Goal: Information Seeking & Learning: Understand process/instructions

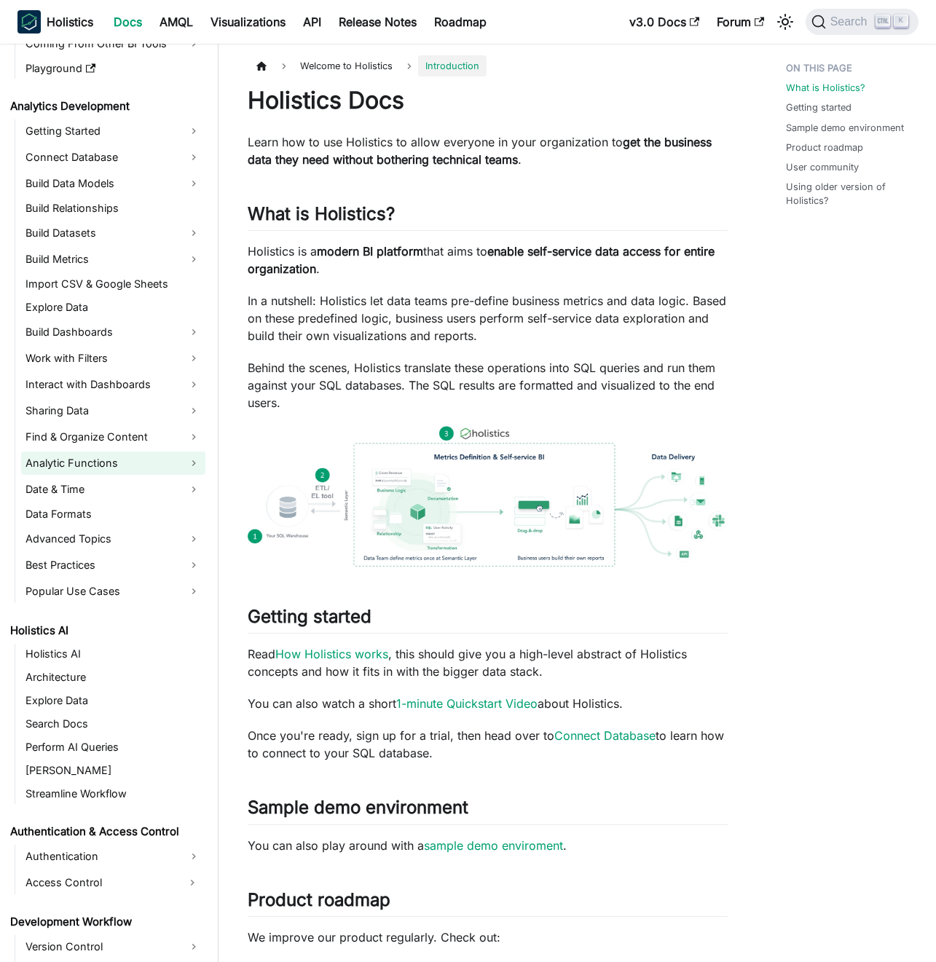
click at [111, 463] on link "Analytic Functions" at bounding box center [113, 462] width 184 height 23
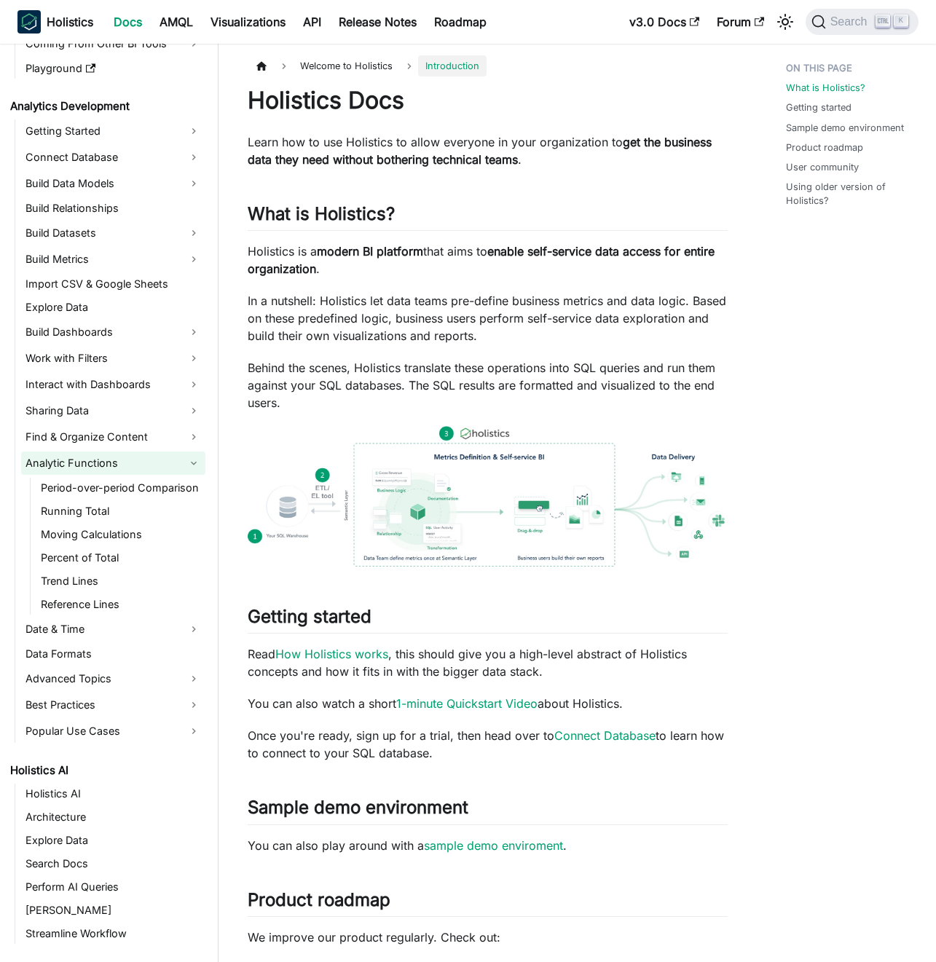
click at [111, 463] on link "Analytic Functions" at bounding box center [113, 462] width 184 height 23
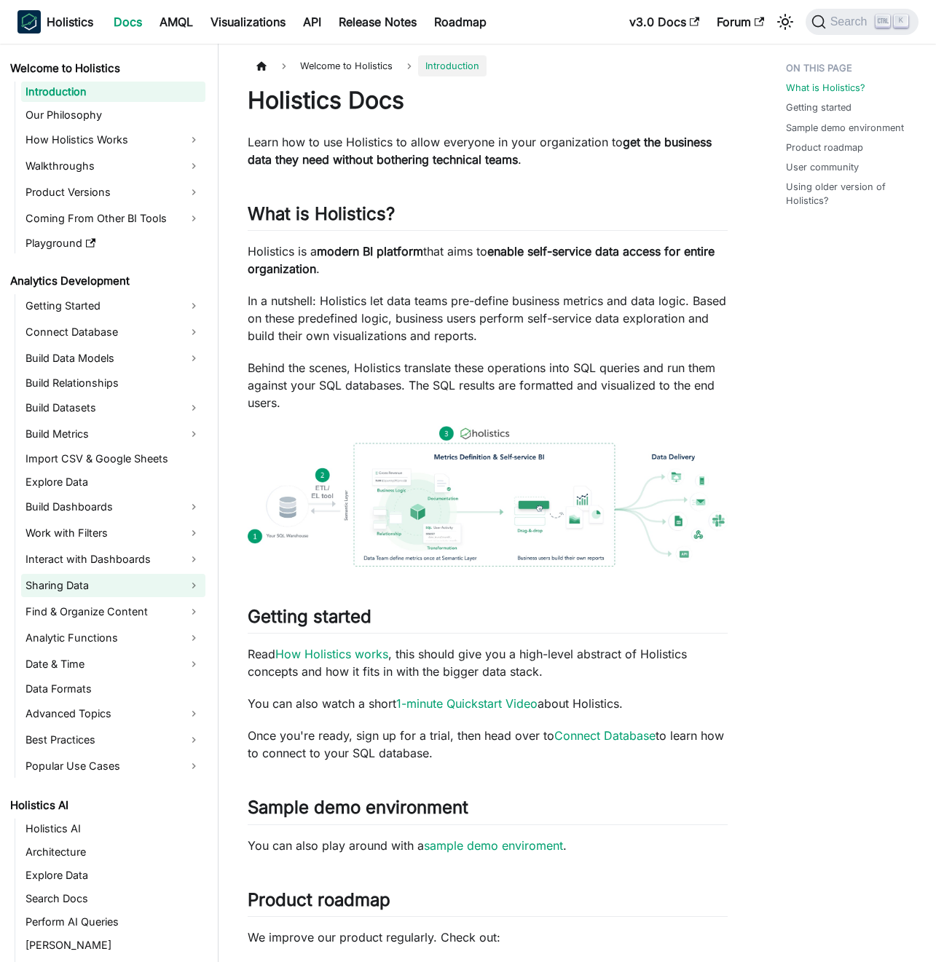
click at [101, 585] on link "Sharing Data" at bounding box center [113, 585] width 184 height 23
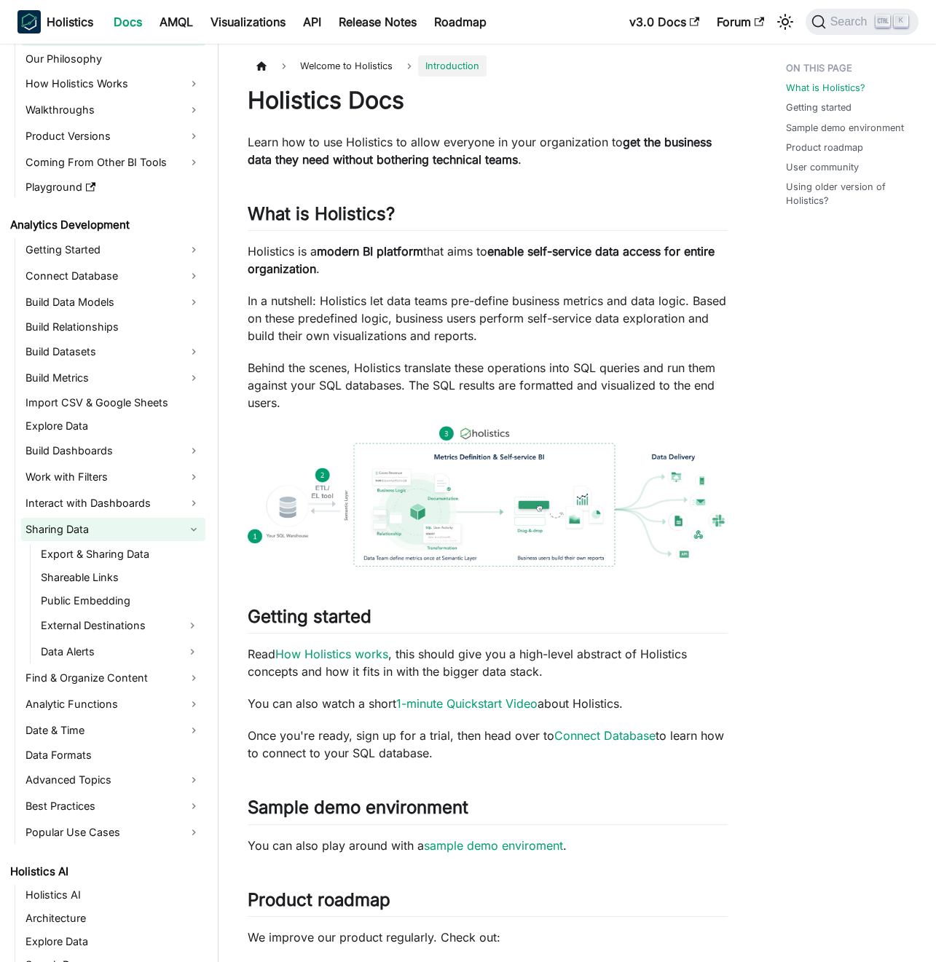
scroll to position [87, 0]
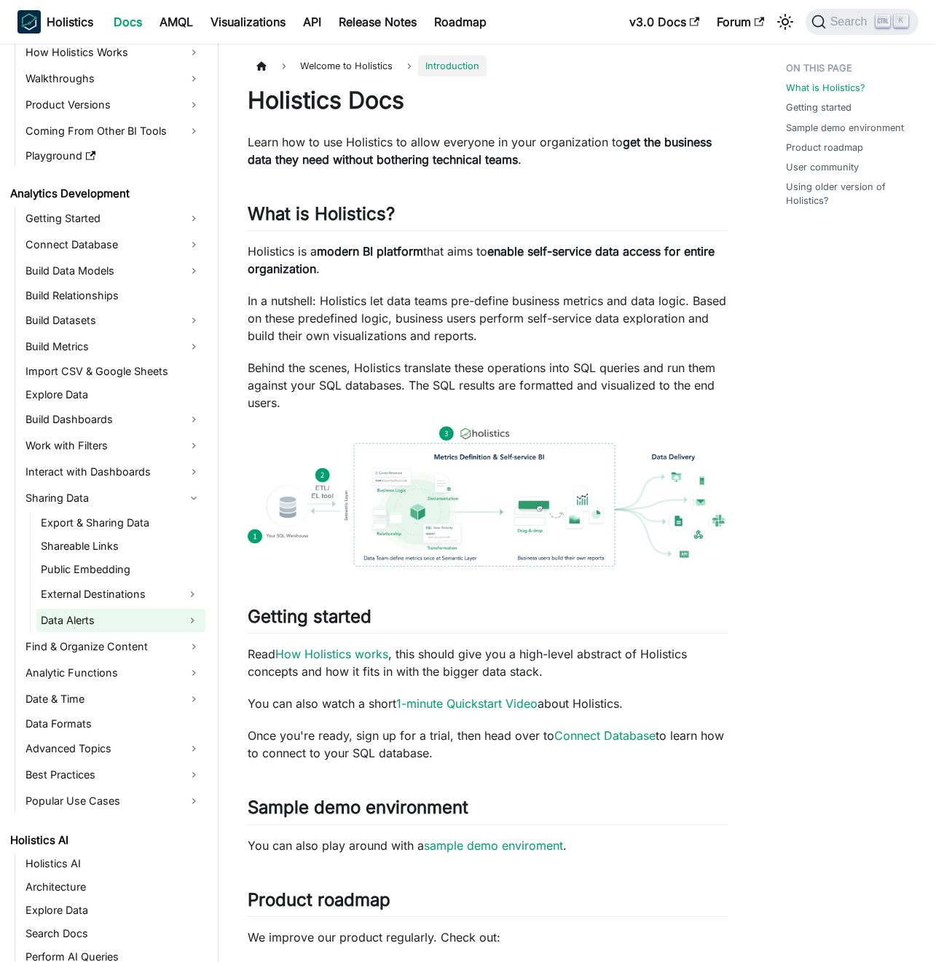
click at [117, 613] on link "Data Alerts" at bounding box center [107, 620] width 143 height 23
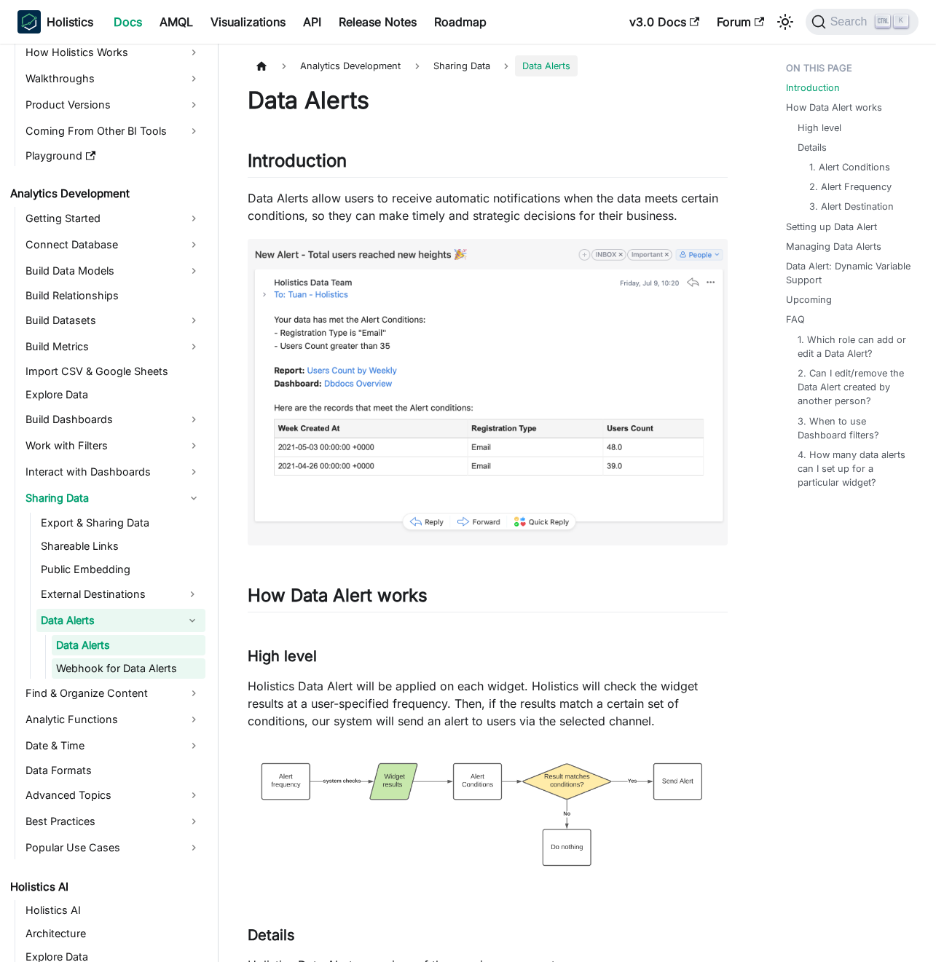
drag, startPoint x: 123, startPoint y: 666, endPoint x: 153, endPoint y: 660, distance: 30.4
click at [123, 666] on link "Webhook for Data Alerts" at bounding box center [129, 668] width 154 height 20
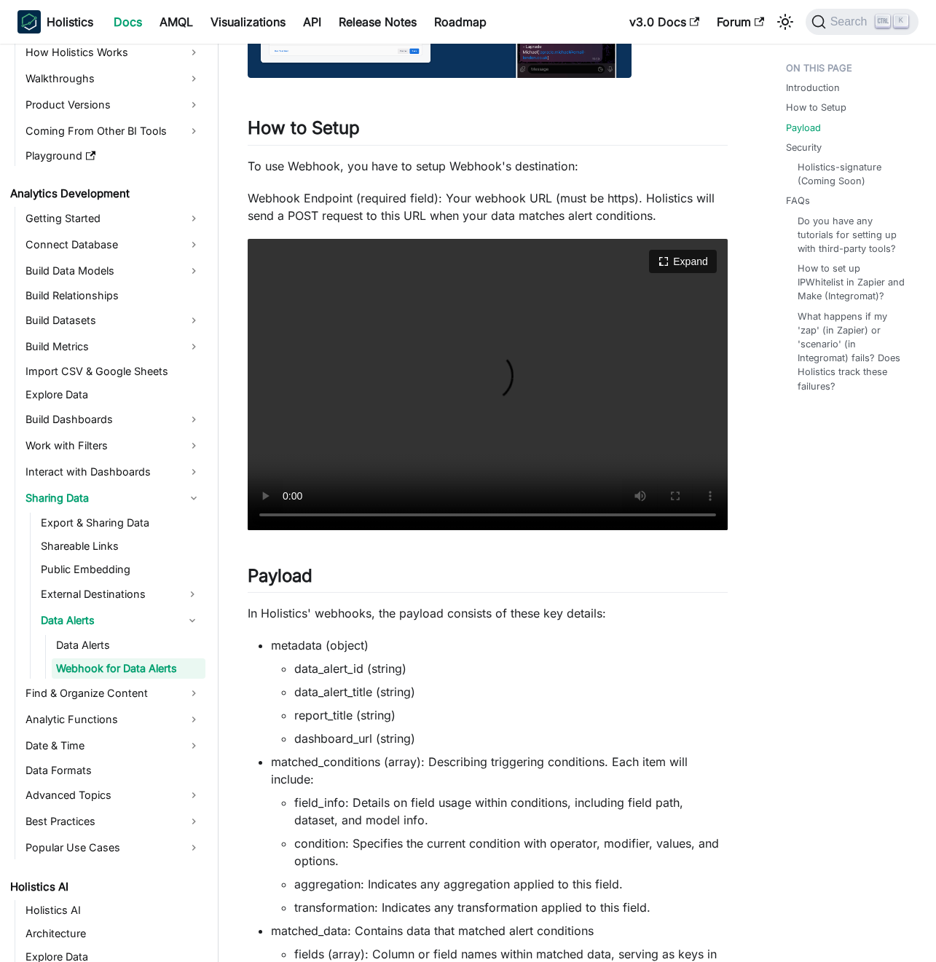
scroll to position [612, 0]
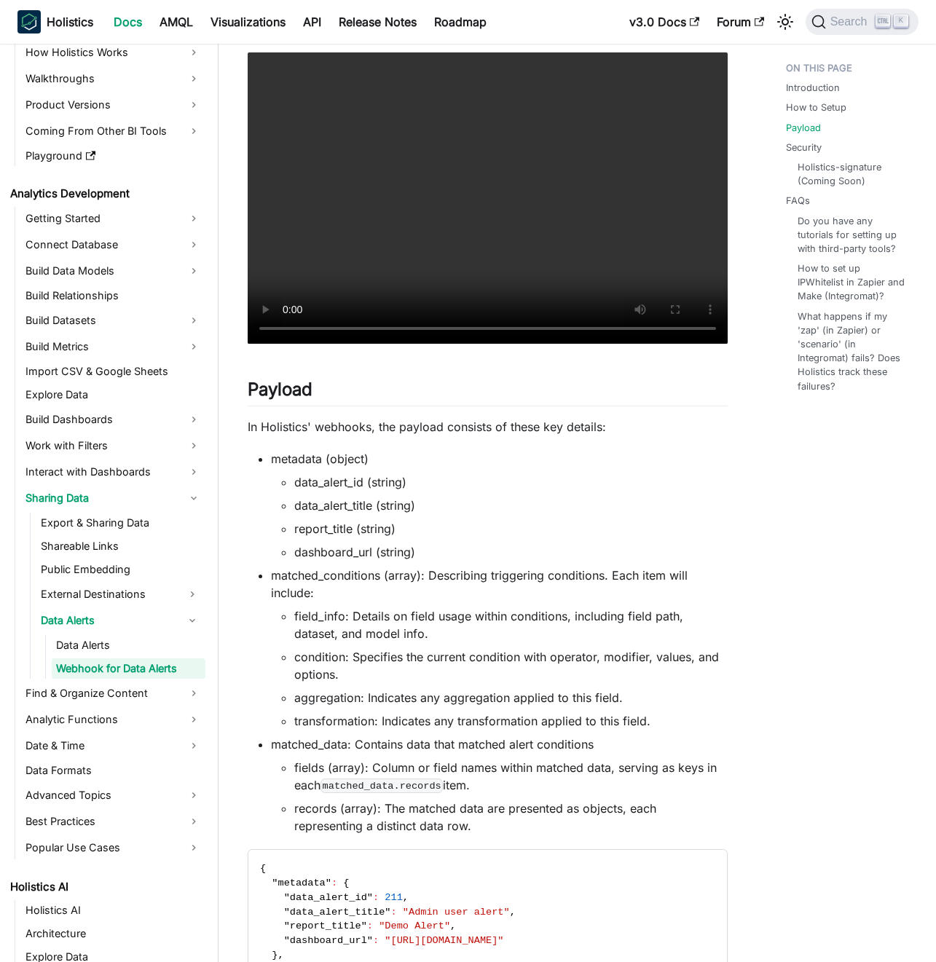
click at [411, 461] on li "metadata (object) data_alert_id (string) data_alert_title (string) report_title…" at bounding box center [499, 505] width 457 height 111
click at [425, 460] on li "metadata (object) data_alert_id (string) data_alert_title (string) report_title…" at bounding box center [499, 505] width 457 height 111
click at [449, 450] on li "metadata (object) data_alert_id (string) data_alert_title (string) report_title…" at bounding box center [499, 505] width 457 height 111
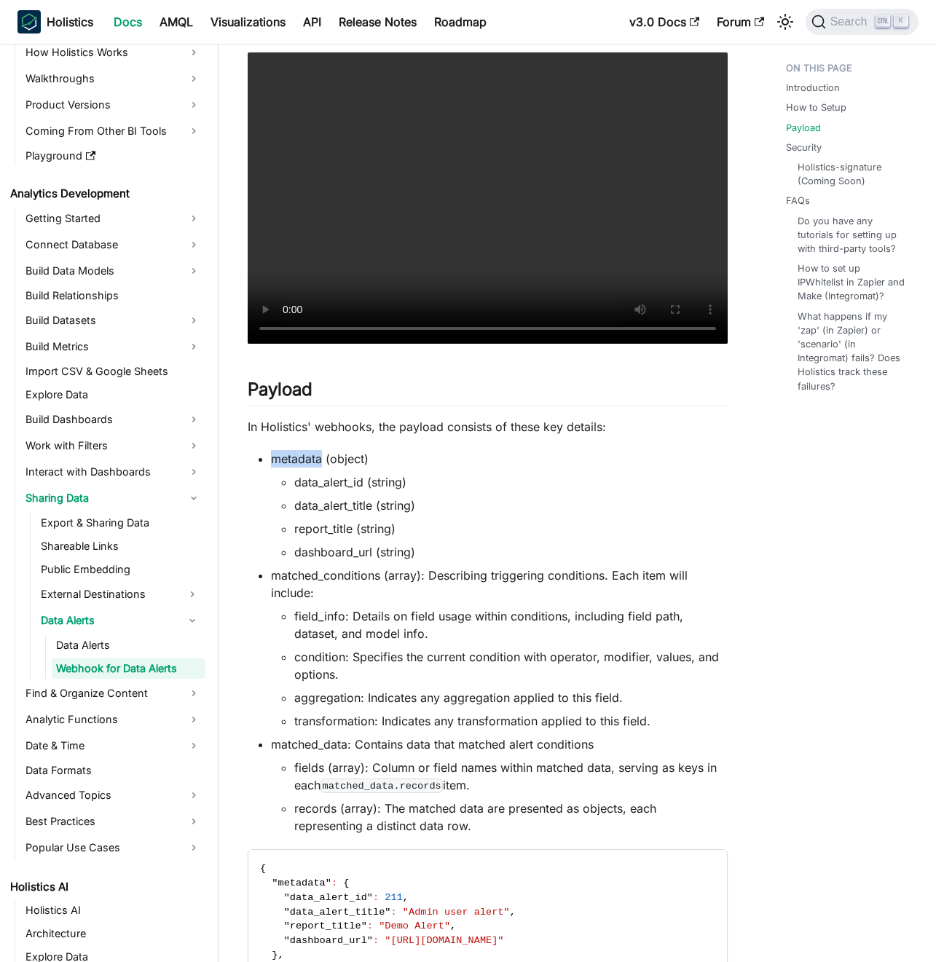
click at [449, 450] on li "metadata (object) data_alert_id (string) data_alert_title (string) report_title…" at bounding box center [499, 505] width 457 height 111
drag, startPoint x: 449, startPoint y: 450, endPoint x: 462, endPoint y: 561, distance: 111.4
click at [462, 559] on li "metadata (object) data_alert_id (string) data_alert_title (string) report_title…" at bounding box center [499, 505] width 457 height 111
click at [462, 561] on ul "metadata (object) data_alert_id (string) data_alert_title (string) report_title…" at bounding box center [488, 642] width 480 height 384
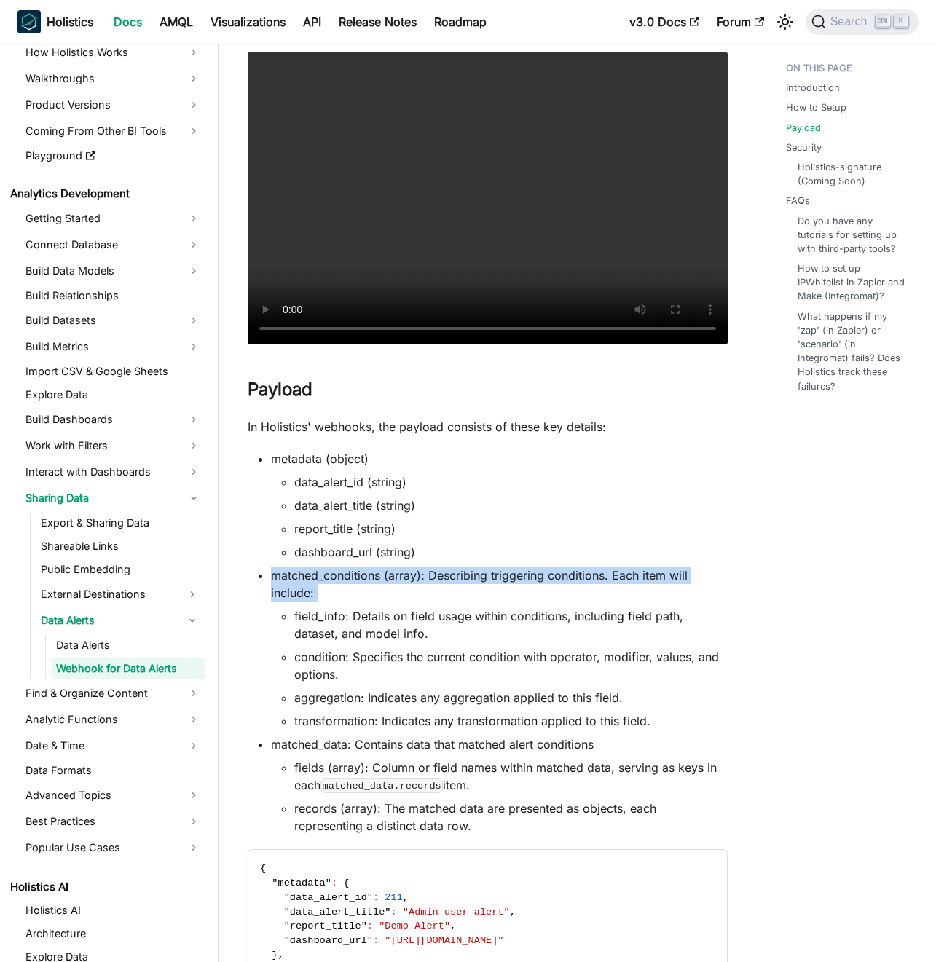
click at [462, 561] on ul "metadata (object) data_alert_id (string) data_alert_title (string) report_title…" at bounding box center [488, 642] width 480 height 384
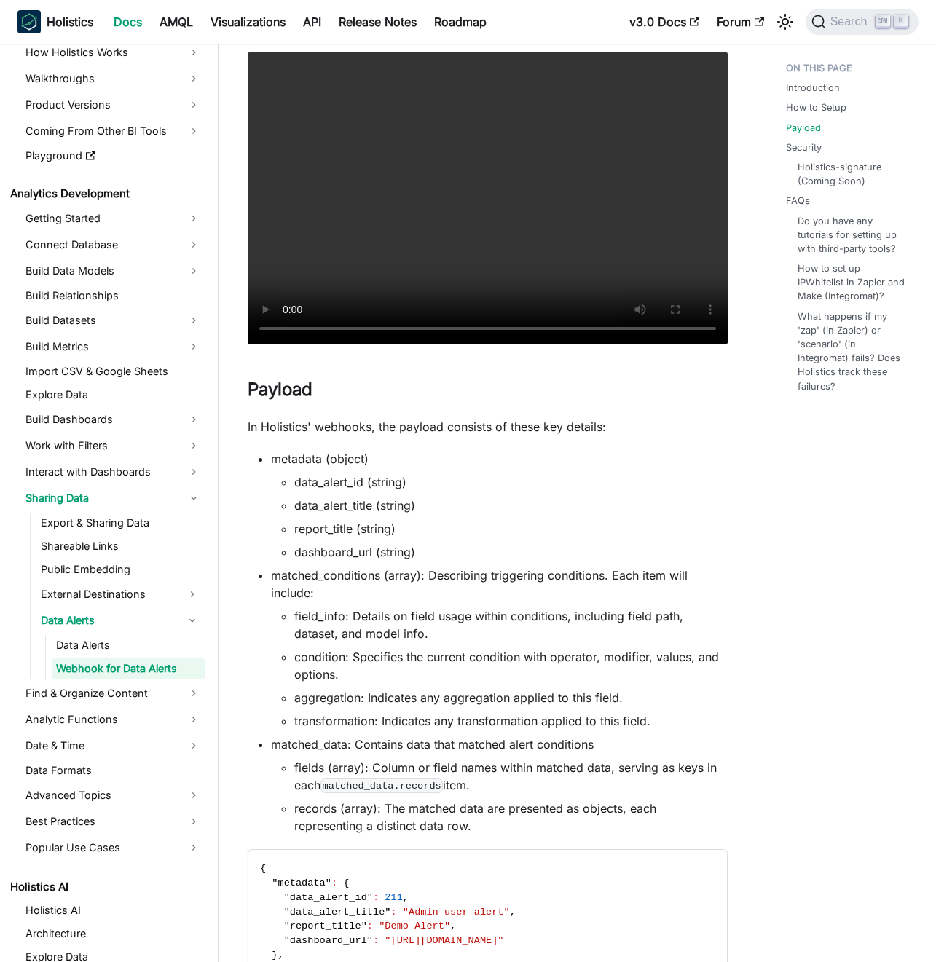
click at [448, 556] on li "dashboard_url (string)" at bounding box center [510, 551] width 433 height 17
click at [419, 565] on ul "metadata (object) data_alert_id (string) data_alert_title (string) report_title…" at bounding box center [488, 642] width 480 height 384
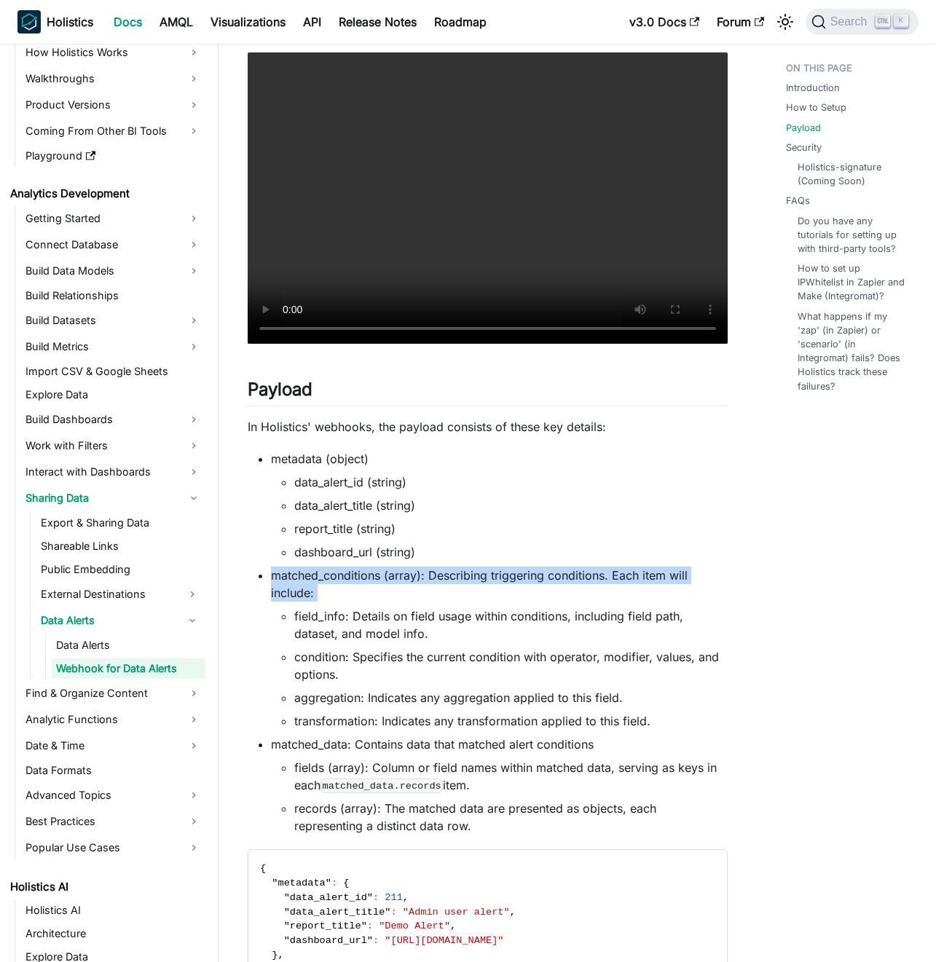
drag, startPoint x: 419, startPoint y: 565, endPoint x: 408, endPoint y: 565, distance: 10.2
click at [418, 565] on ul "metadata (object) data_alert_id (string) data_alert_title (string) report_title…" at bounding box center [488, 642] width 480 height 384
click at [408, 565] on ul "metadata (object) data_alert_id (string) data_alert_title (string) report_title…" at bounding box center [488, 642] width 480 height 384
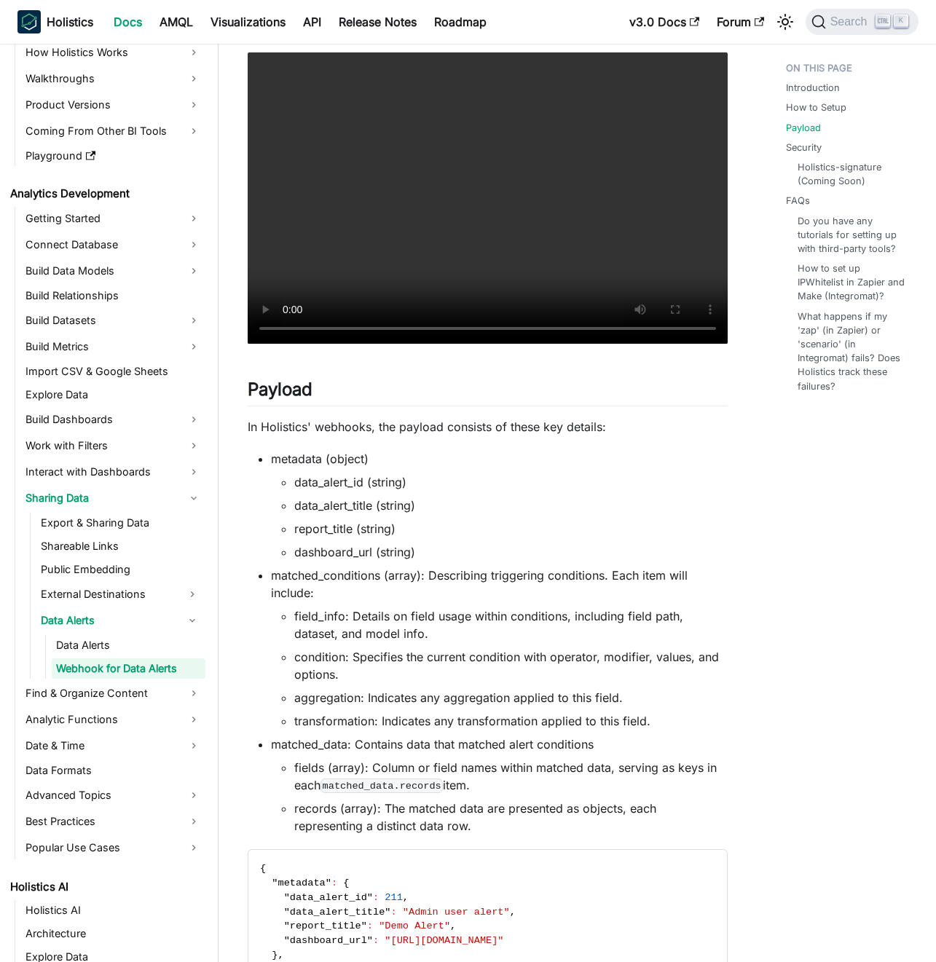
click at [435, 574] on li "matched_conditions (array): Describing triggering conditions. Each item will in…" at bounding box center [499, 647] width 457 height 163
drag, startPoint x: 435, startPoint y: 574, endPoint x: 516, endPoint y: 577, distance: 80.9
click at [516, 577] on li "matched_conditions (array): Describing triggering conditions. Each item will in…" at bounding box center [499, 647] width 457 height 163
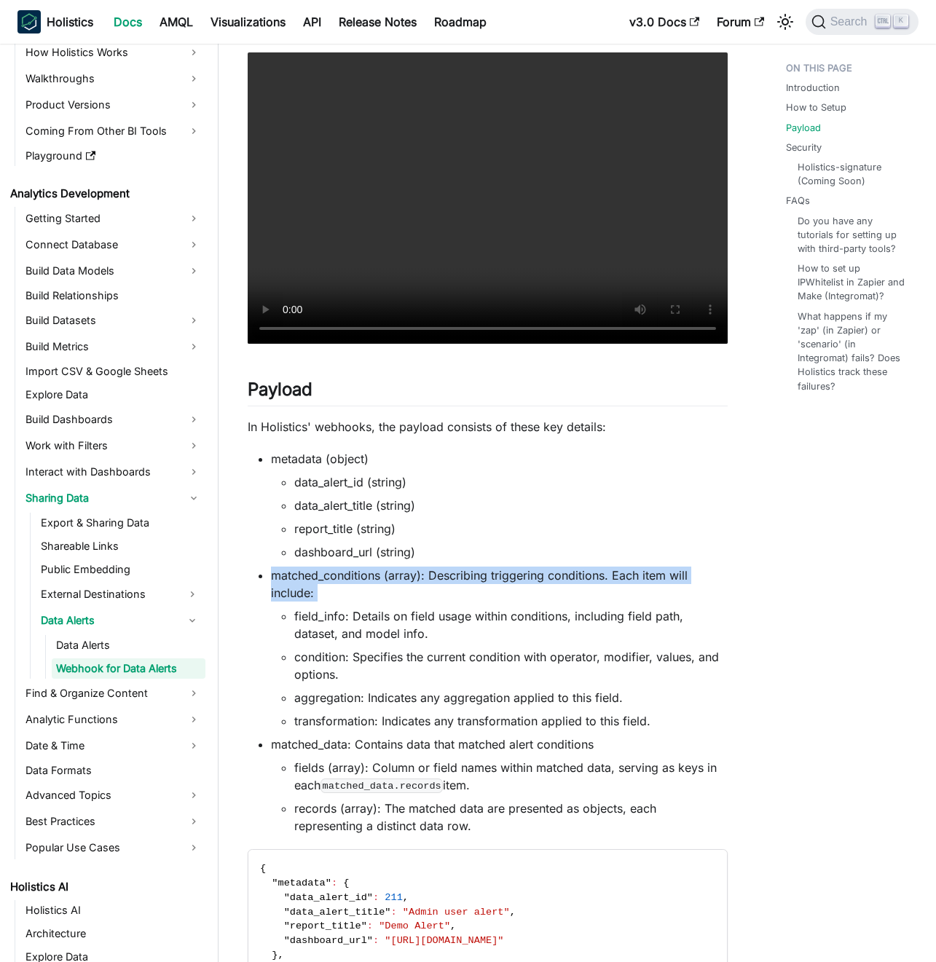
click at [516, 577] on li "matched_conditions (array): Describing triggering conditions. Each item will in…" at bounding box center [499, 647] width 457 height 163
click at [486, 578] on li "matched_conditions (array): Describing triggering conditions. Each item will in…" at bounding box center [499, 647] width 457 height 163
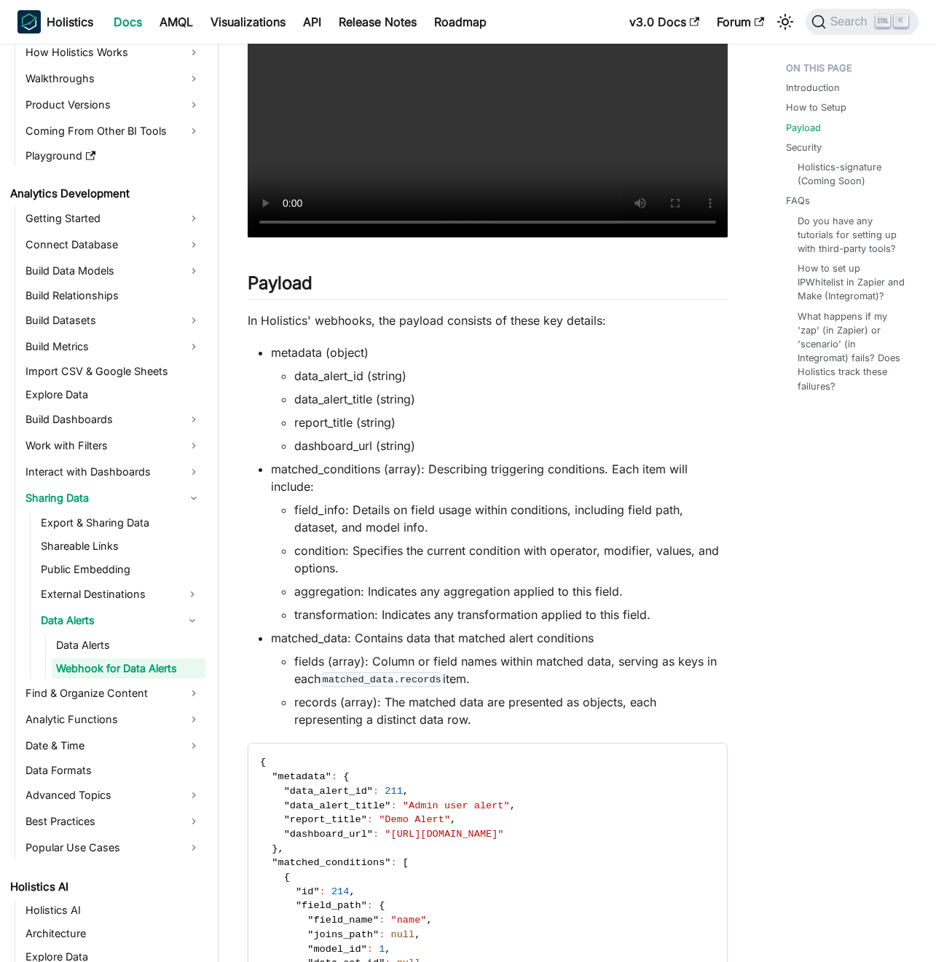
scroll to position [786, 0]
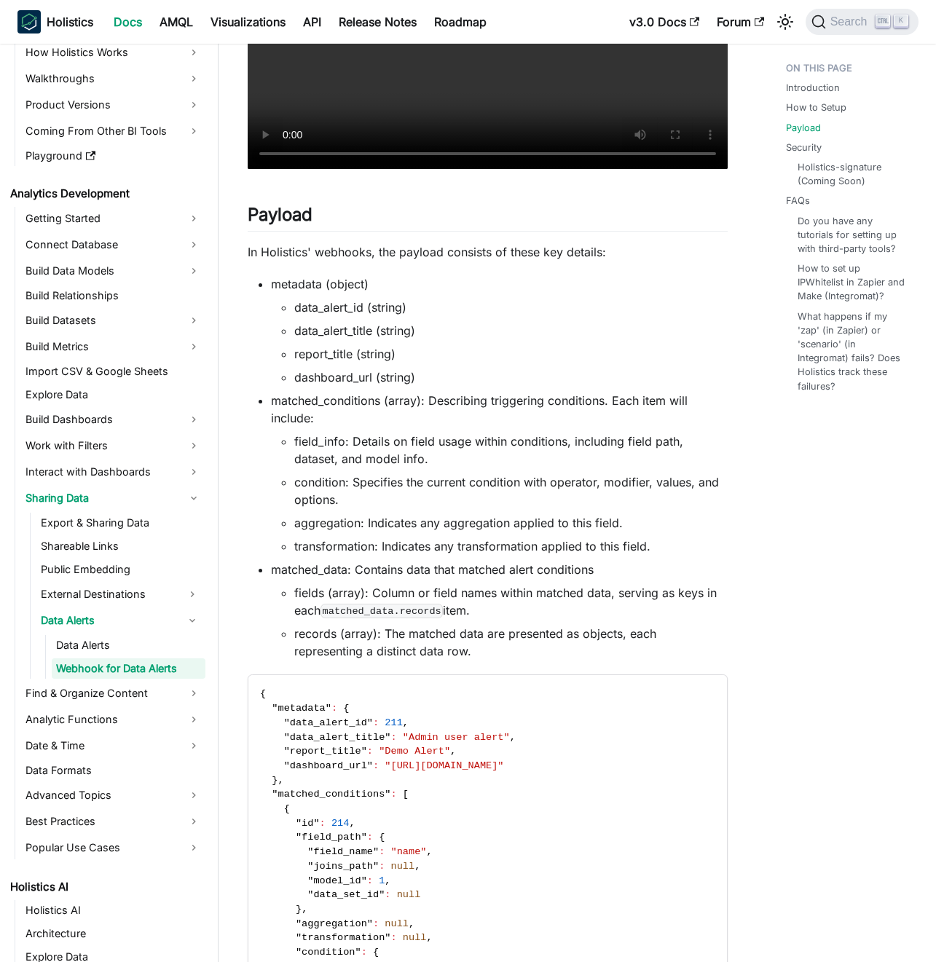
click at [438, 568] on li "matched_data: Contains data that matched alert conditions fields (array): Colum…" at bounding box center [499, 610] width 457 height 99
click at [438, 567] on li "matched_data: Contains data that matched alert conditions fields (array): Colum…" at bounding box center [499, 610] width 457 height 99
click at [430, 566] on li "matched_data: Contains data that matched alert conditions fields (array): Colum…" at bounding box center [499, 610] width 457 height 99
click at [420, 598] on li "fields (array): Column or field names within matched data, serving as keys in e…" at bounding box center [510, 601] width 433 height 35
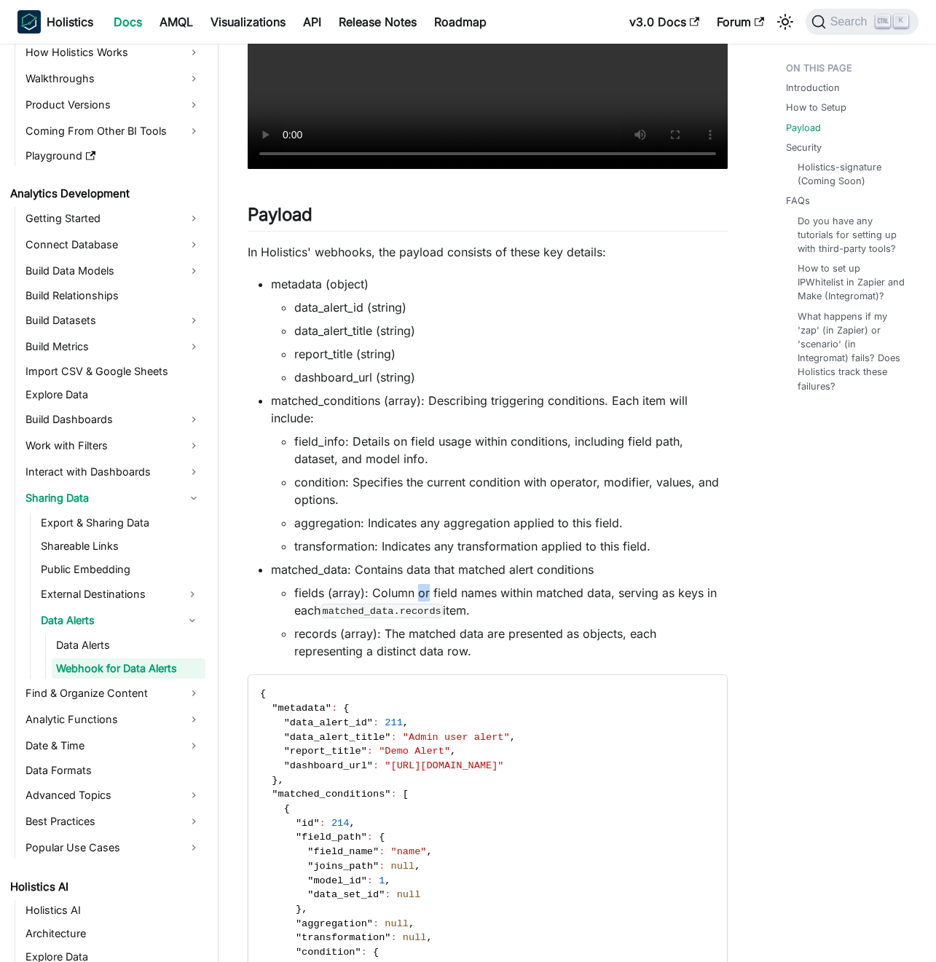
click at [420, 598] on li "fields (array): Column or field names within matched data, serving as keys in e…" at bounding box center [510, 601] width 433 height 35
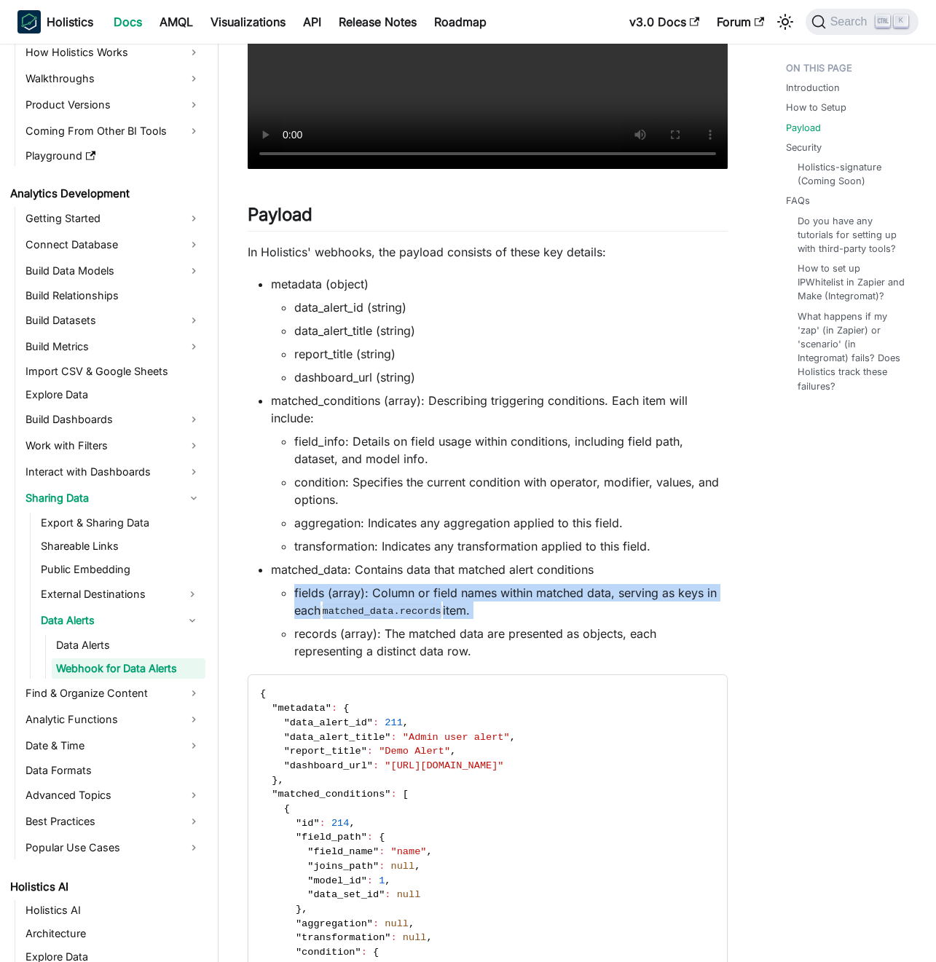
click at [420, 598] on li "fields (array): Column or field names within matched data, serving as keys in e…" at bounding box center [510, 601] width 433 height 35
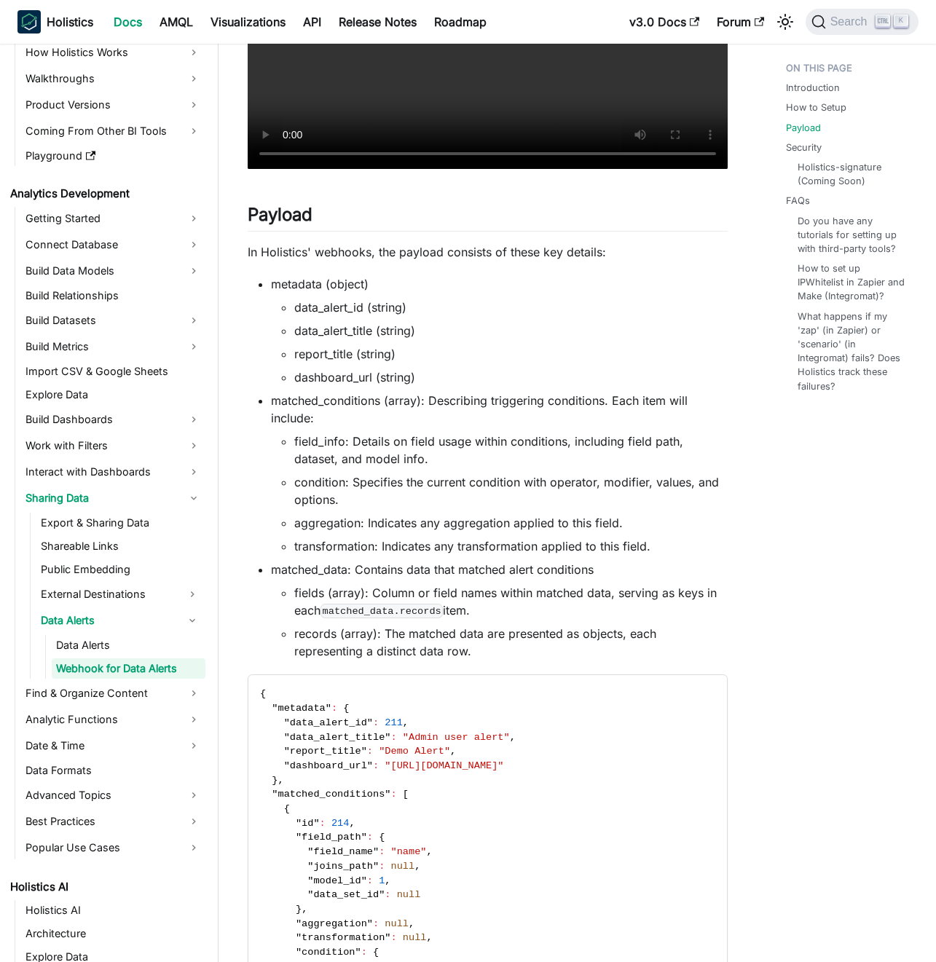
click at [409, 597] on li "fields (array): Column or field names within matched data, serving as keys in e…" at bounding box center [510, 601] width 433 height 35
click at [397, 656] on li "records (array): The matched data are presented as objects, each representing a…" at bounding box center [510, 642] width 433 height 35
drag, startPoint x: 397, startPoint y: 656, endPoint x: 413, endPoint y: 649, distance: 17.3
click at [398, 656] on li "records (array): The matched data are presented as objects, each representing a…" at bounding box center [510, 642] width 433 height 35
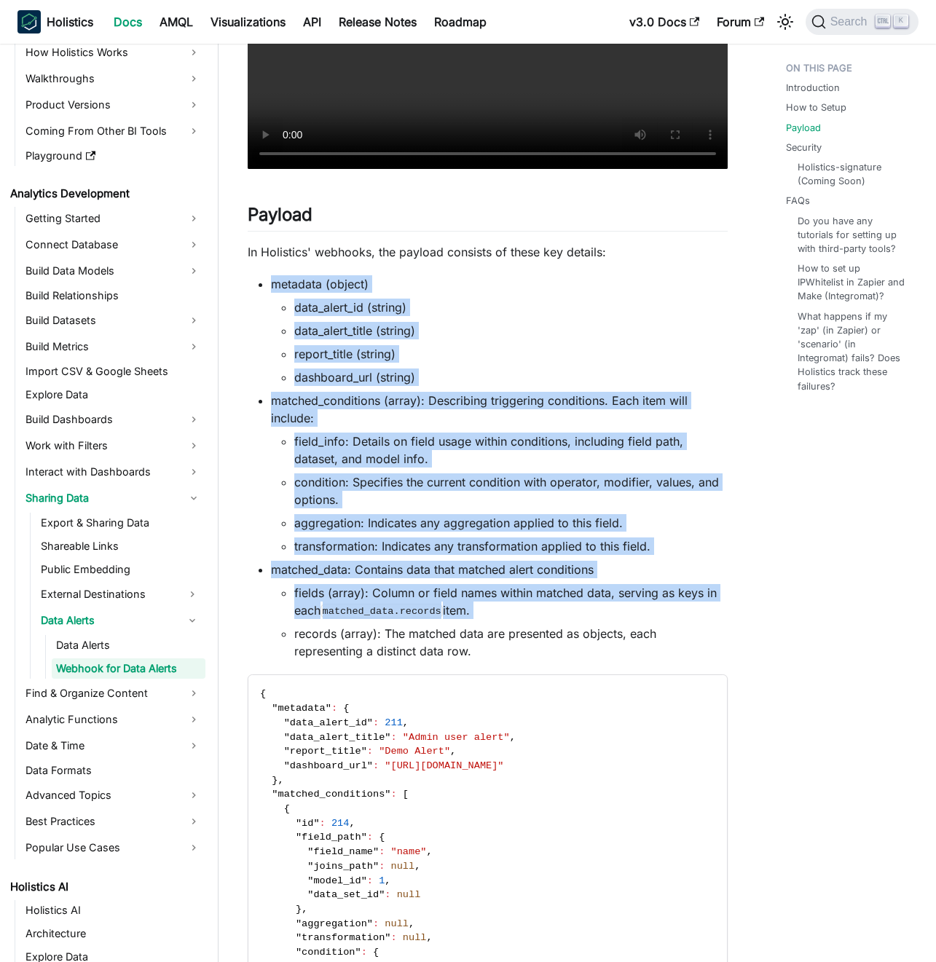
click at [413, 649] on li "records (array): The matched data are presented as objects, each representing a…" at bounding box center [510, 642] width 433 height 35
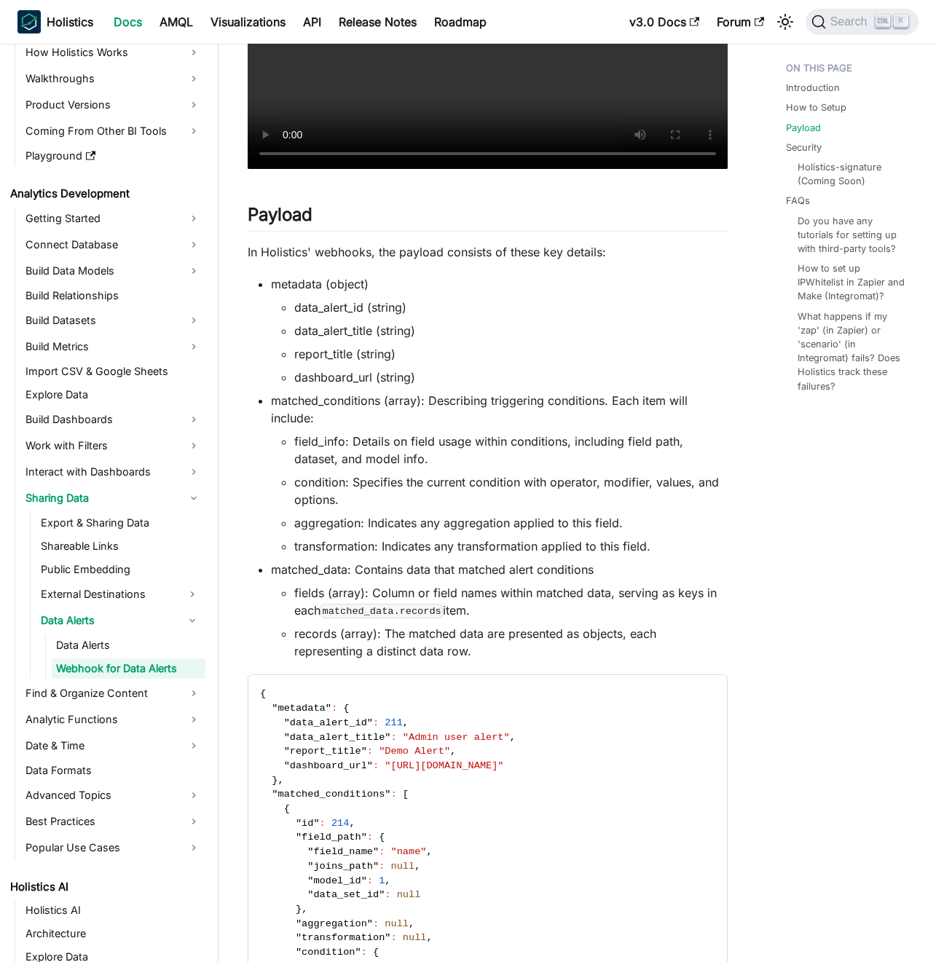
click at [465, 651] on li "records (array): The matched data are presented as objects, each representing a…" at bounding box center [510, 642] width 433 height 35
drag, startPoint x: 465, startPoint y: 651, endPoint x: 390, endPoint y: 633, distance: 76.3
click at [390, 633] on li "records (array): The matched data are presented as objects, each representing a…" at bounding box center [510, 642] width 433 height 35
drag, startPoint x: 390, startPoint y: 633, endPoint x: 480, endPoint y: 649, distance: 91.0
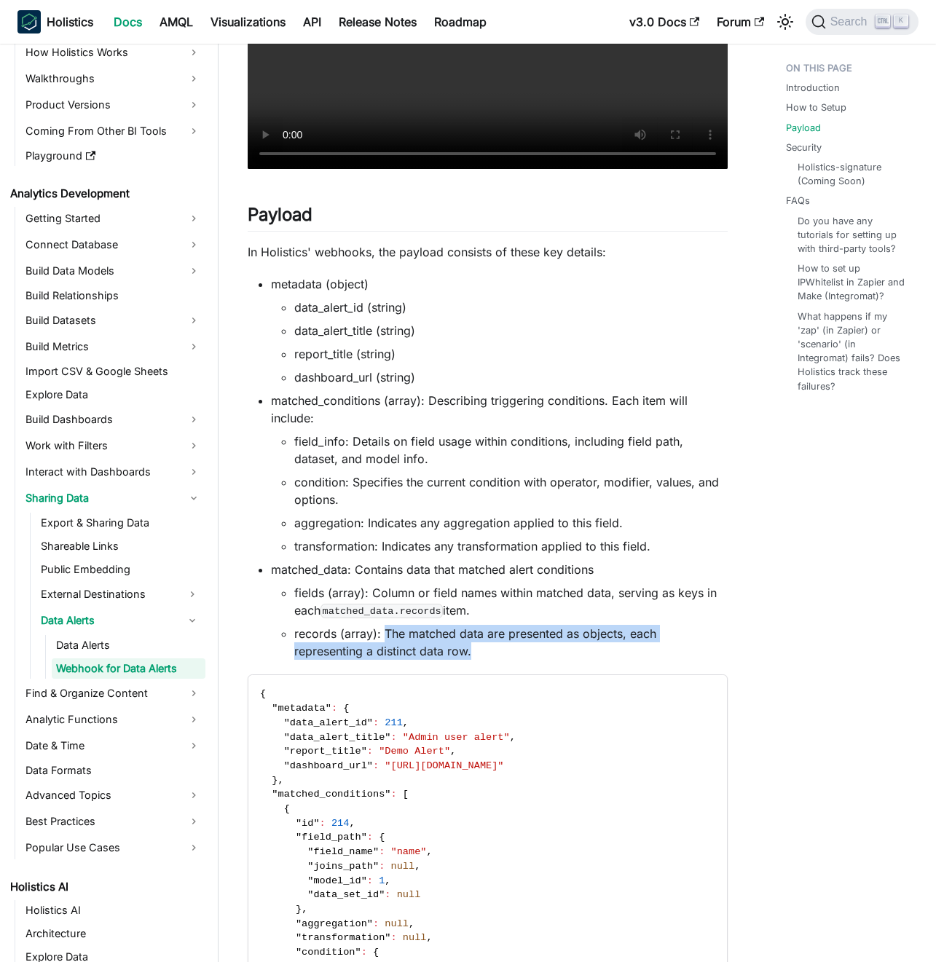
click at [480, 649] on li "records (array): The matched data are presented as objects, each representing a…" at bounding box center [510, 642] width 433 height 35
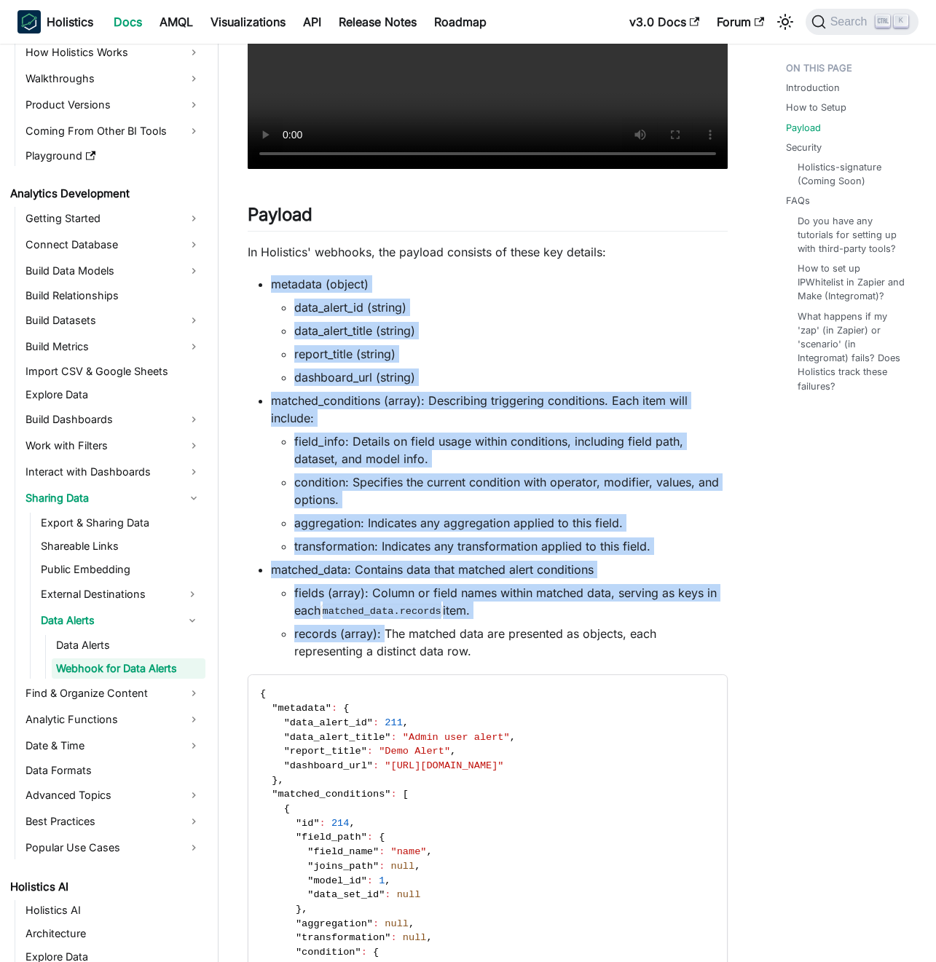
click at [480, 649] on li "records (array): The matched data are presented as objects, each representing a…" at bounding box center [510, 642] width 433 height 35
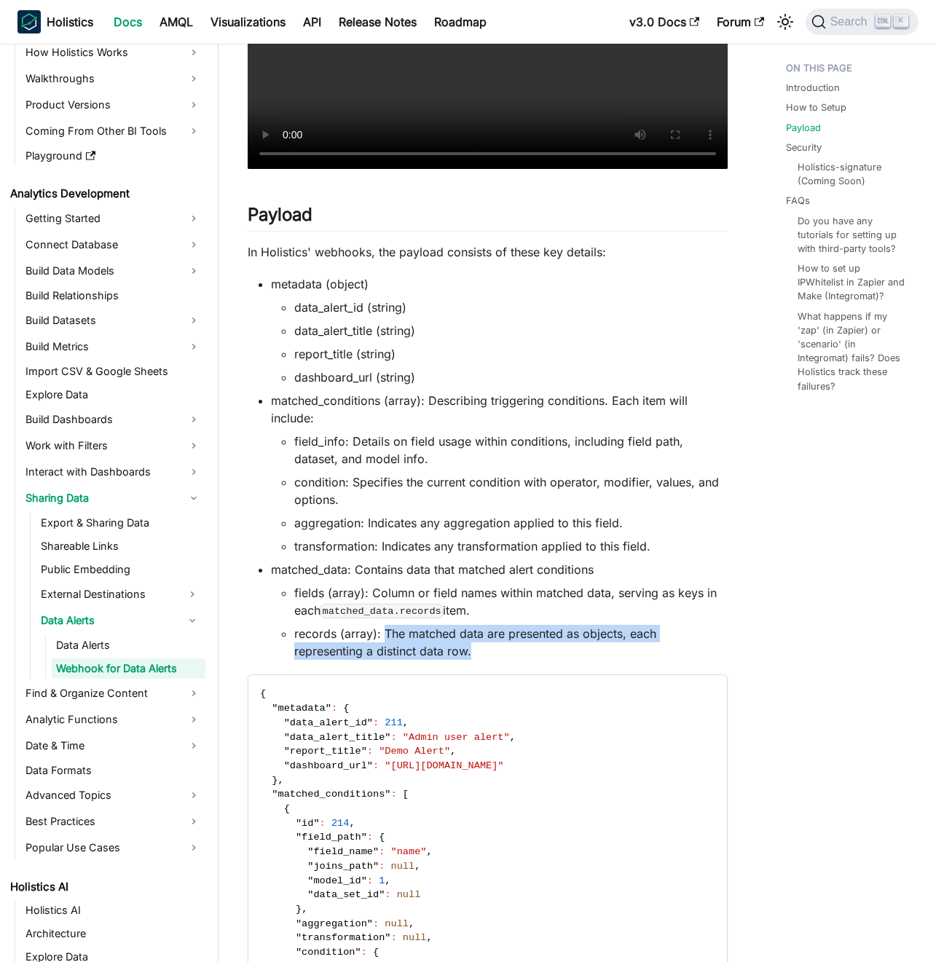
drag, startPoint x: 480, startPoint y: 649, endPoint x: 391, endPoint y: 636, distance: 89.8
click at [391, 636] on li "records (array): The matched data are presented as objects, each representing a…" at bounding box center [510, 642] width 433 height 35
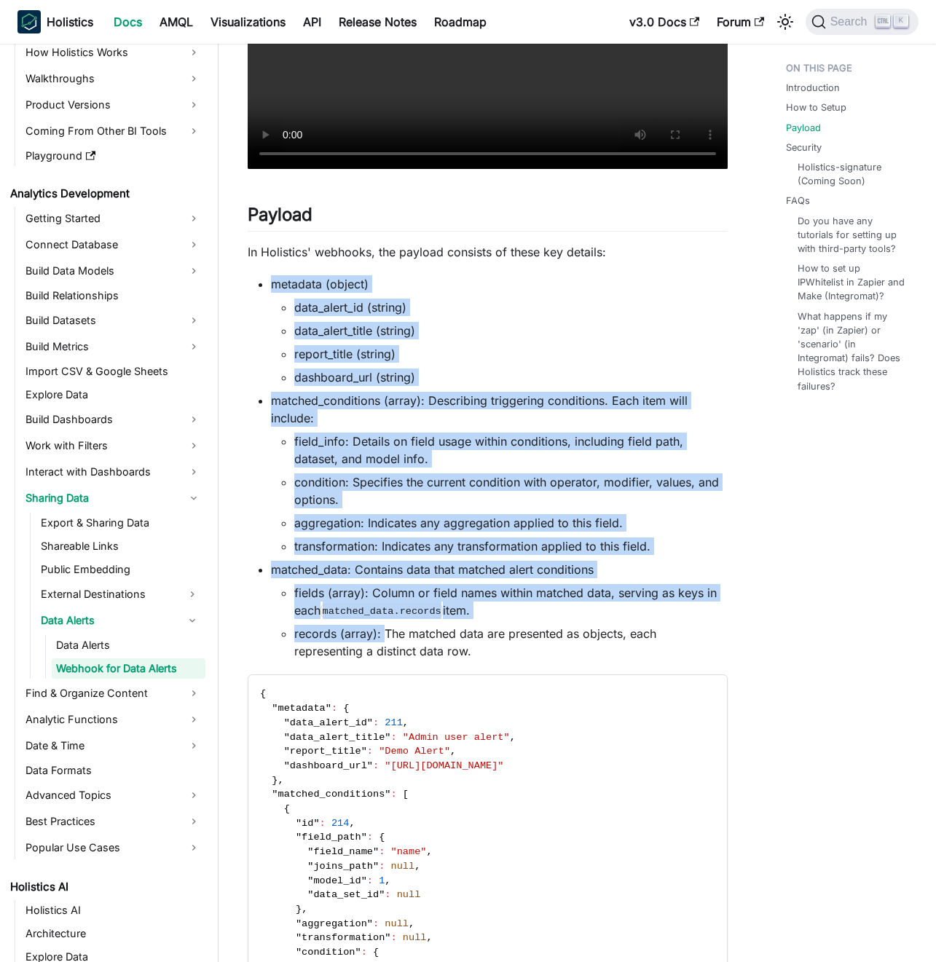
click at [391, 636] on li "records (array): The matched data are presented as objects, each representing a…" at bounding box center [510, 642] width 433 height 35
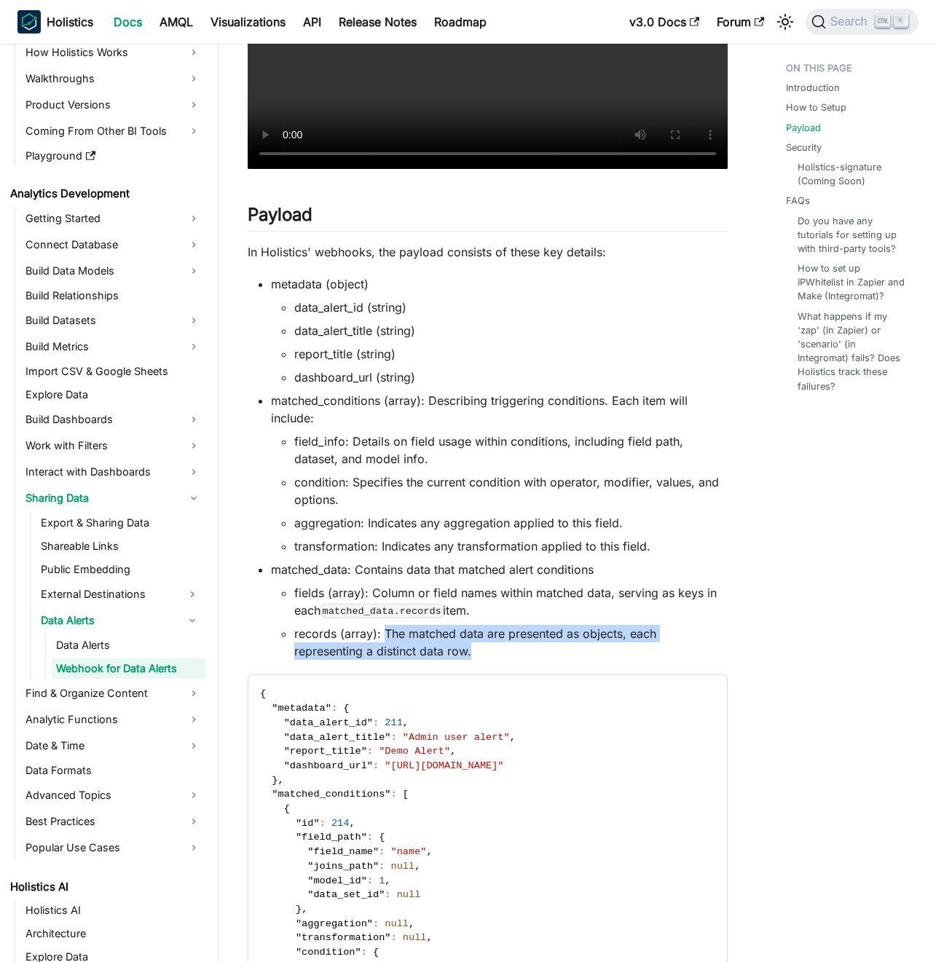
drag, startPoint x: 391, startPoint y: 636, endPoint x: 473, endPoint y: 655, distance: 83.7
click at [473, 655] on li "records (array): The matched data are presented as objects, each representing a…" at bounding box center [510, 642] width 433 height 35
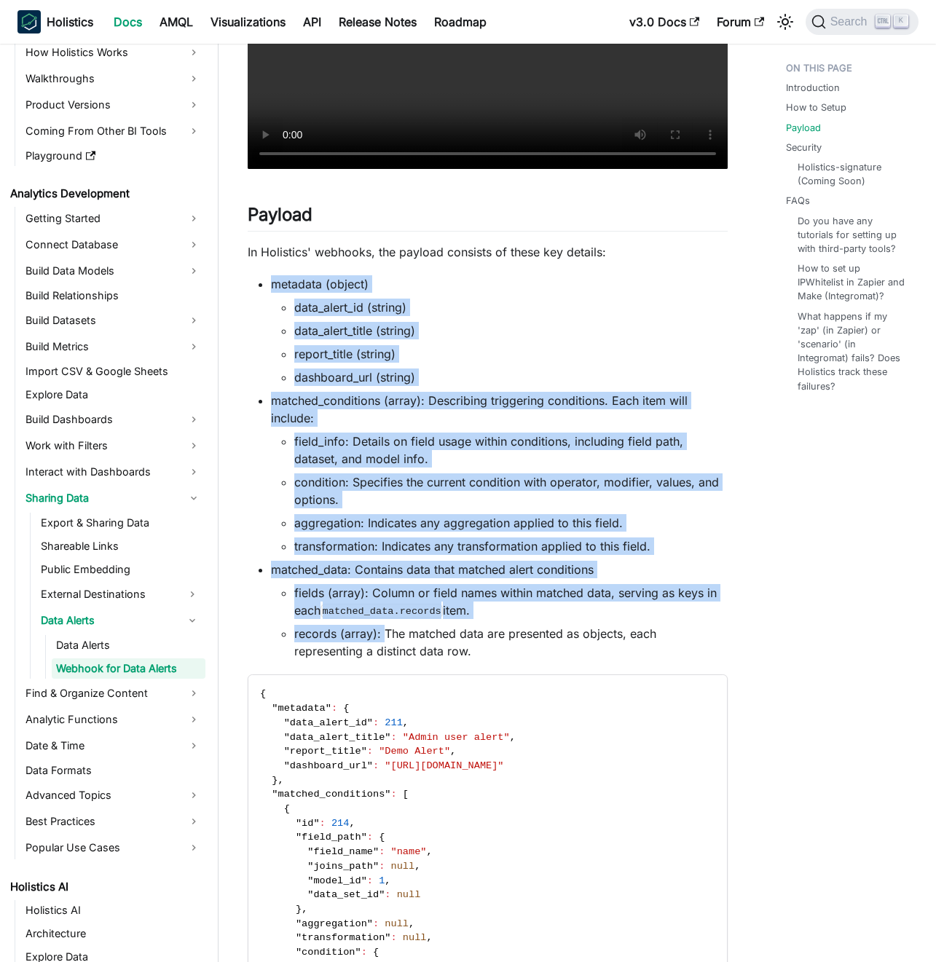
click at [473, 655] on li "records (array): The matched data are presented as objects, each representing a…" at bounding box center [510, 642] width 433 height 35
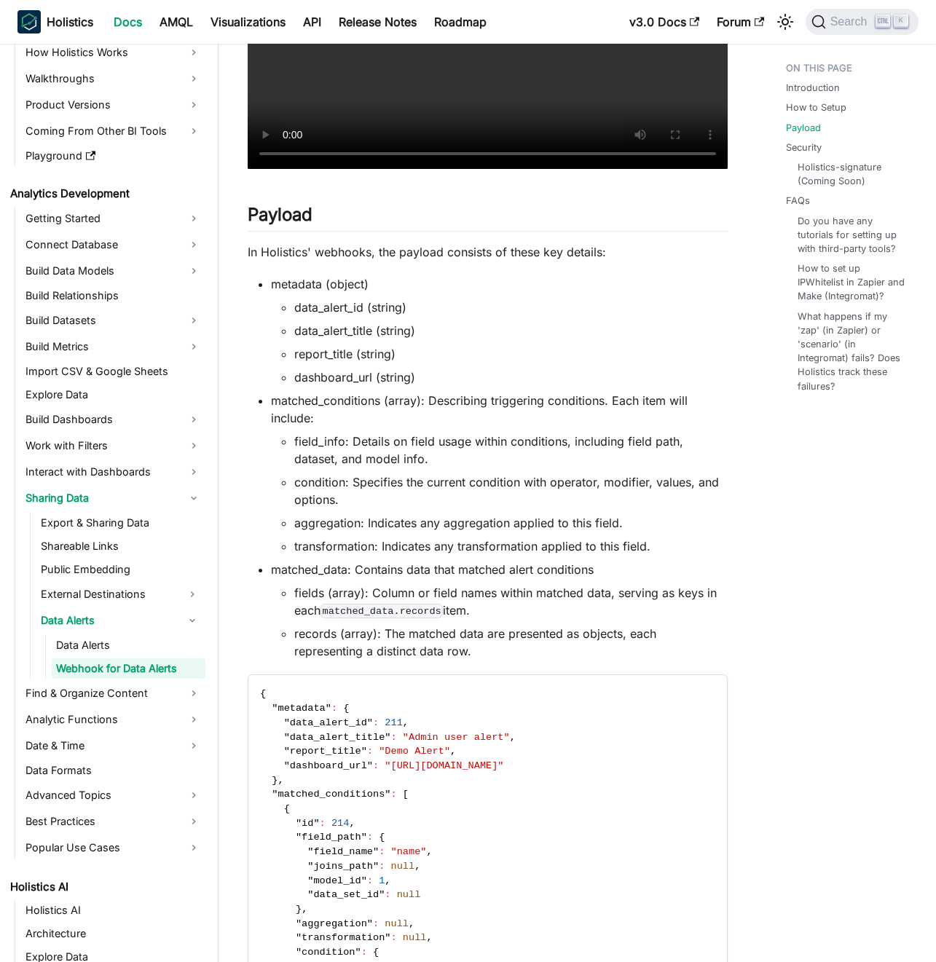
click at [473, 655] on li "records (array): The matched data are presented as objects, each representing a…" at bounding box center [510, 642] width 433 height 35
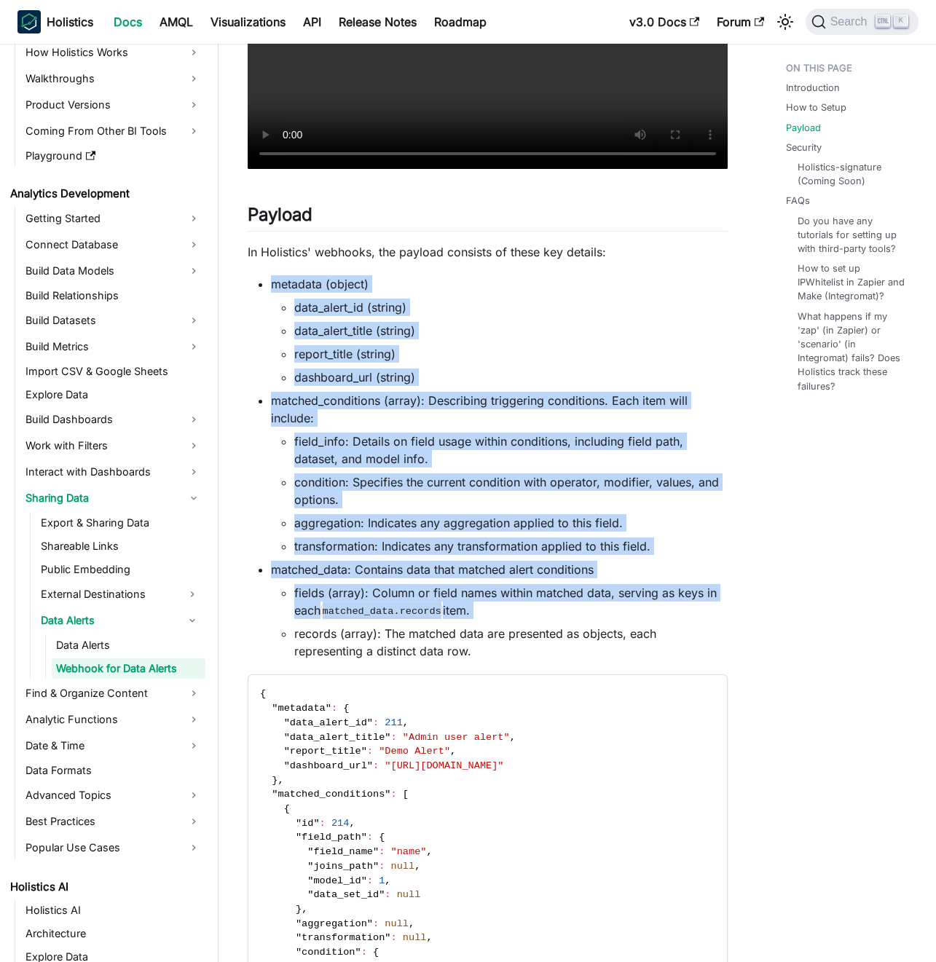
click at [452, 649] on li "records (array): The matched data are presented as objects, each representing a…" at bounding box center [510, 642] width 433 height 35
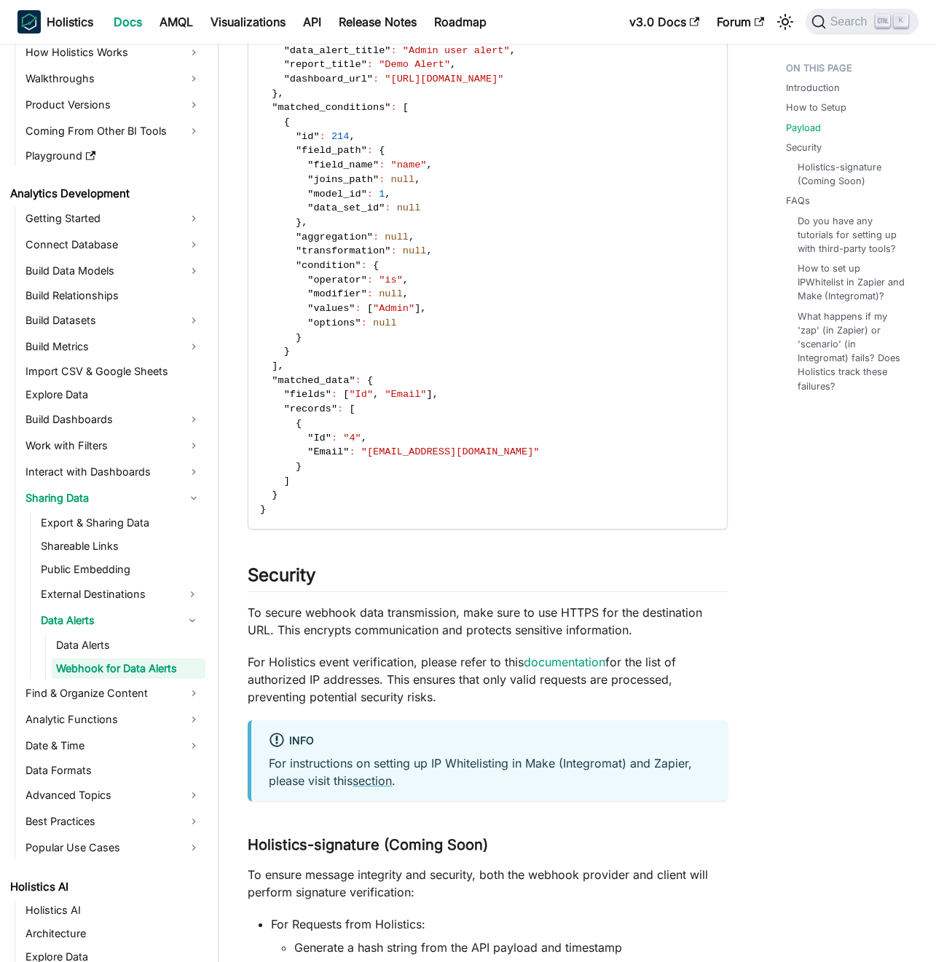
scroll to position [1485, 0]
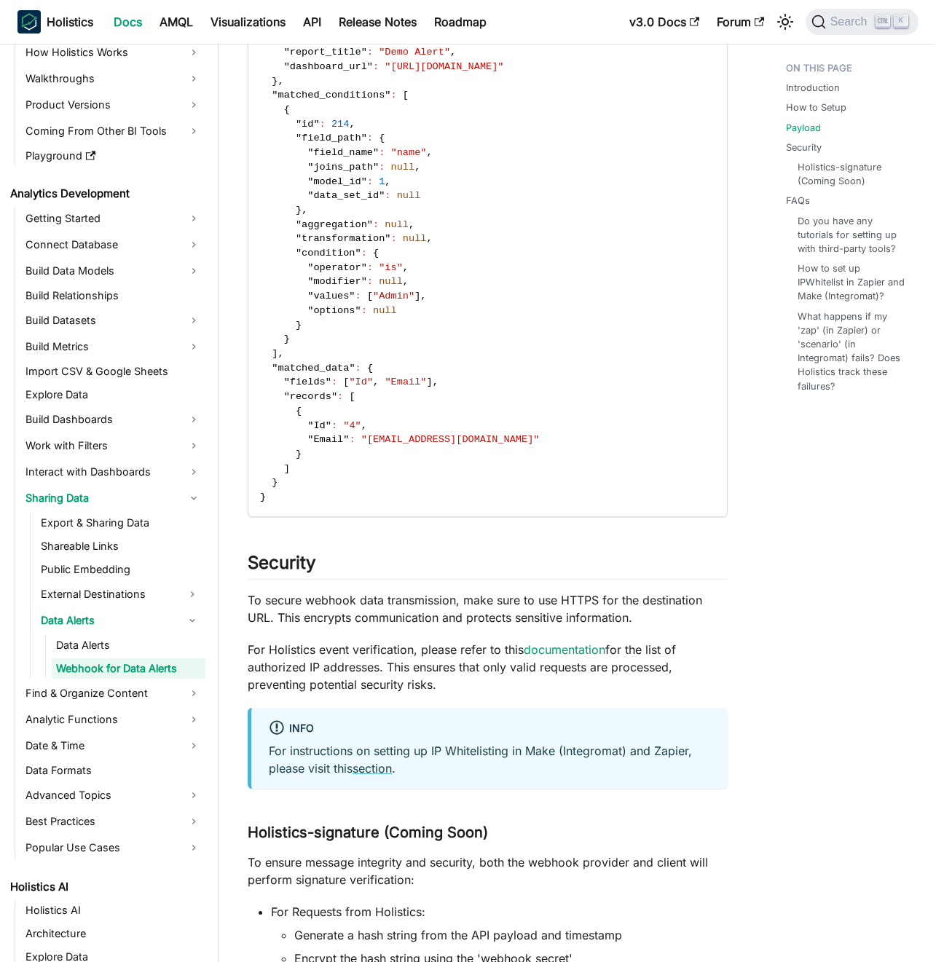
click at [411, 612] on p "To secure webhook data transmission, make sure to use HTTPS for the destination…" at bounding box center [488, 608] width 480 height 35
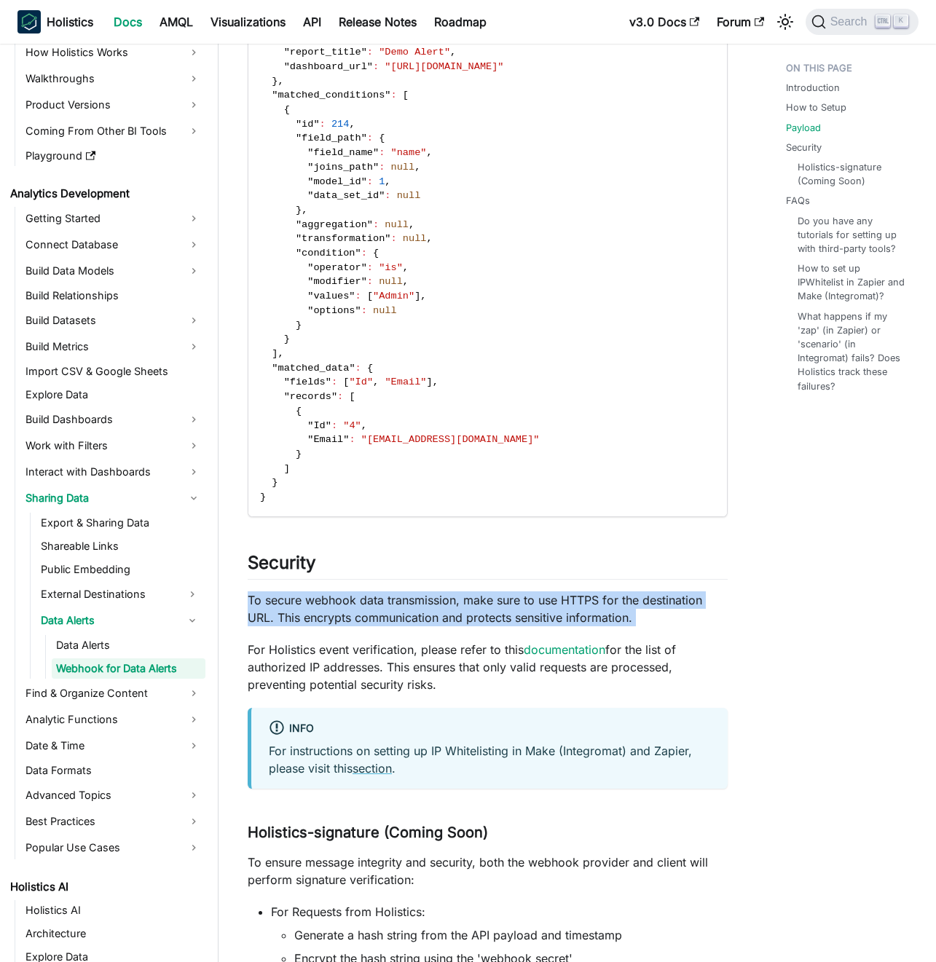
click at [411, 612] on p "To secure webhook data transmission, make sure to use HTTPS for the destination…" at bounding box center [488, 608] width 480 height 35
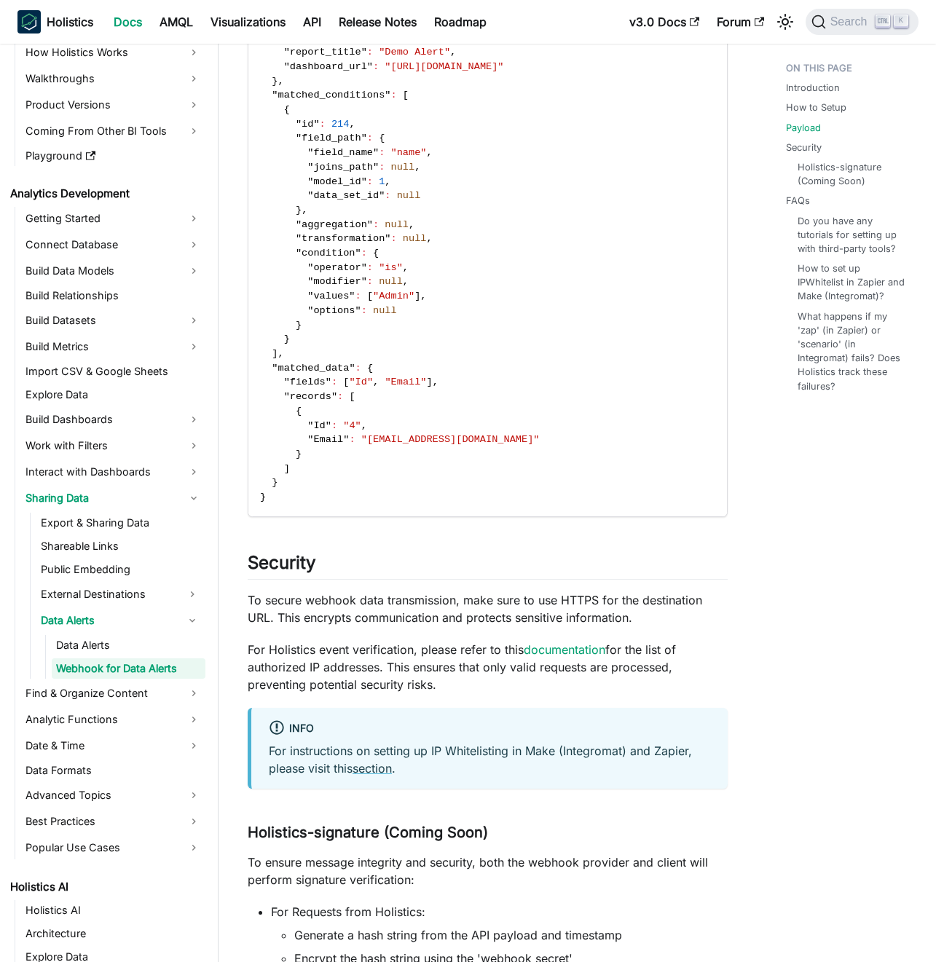
click at [400, 611] on p "To secure webhook data transmission, make sure to use HTTPS for the destination…" at bounding box center [488, 608] width 480 height 35
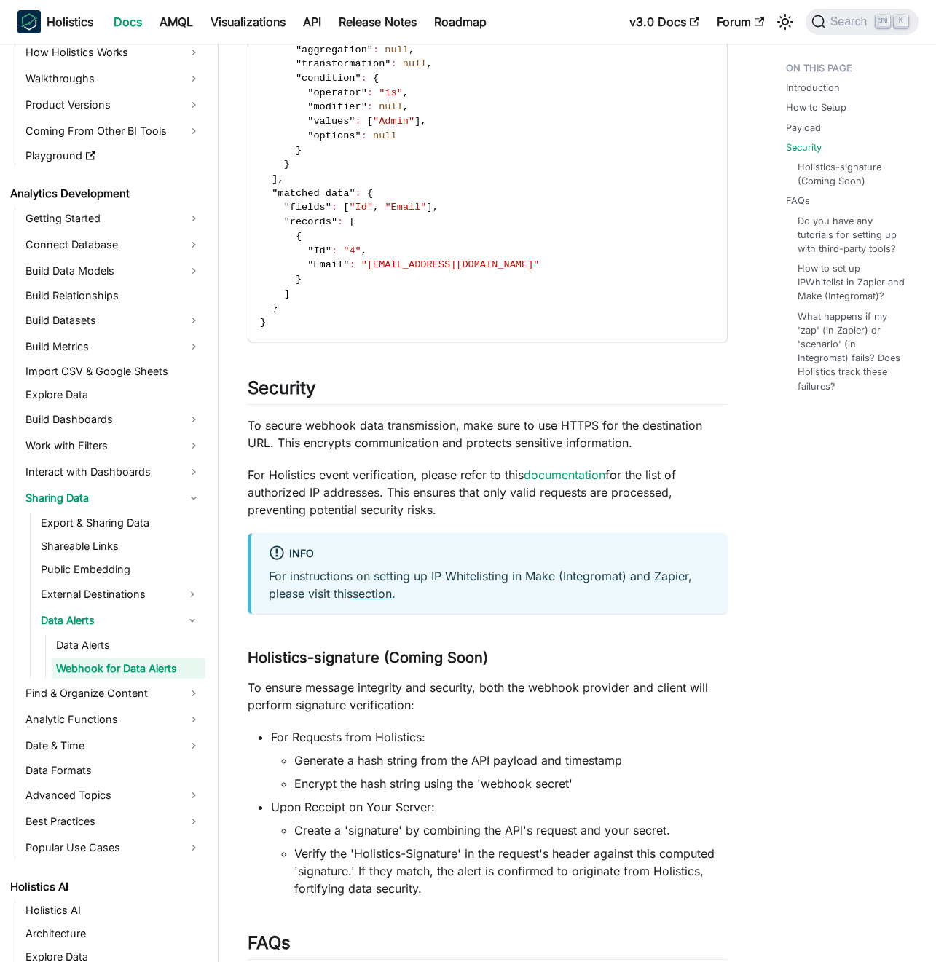
click at [406, 491] on p "For Holistics event verification, please refer to this documentation for the li…" at bounding box center [488, 492] width 480 height 52
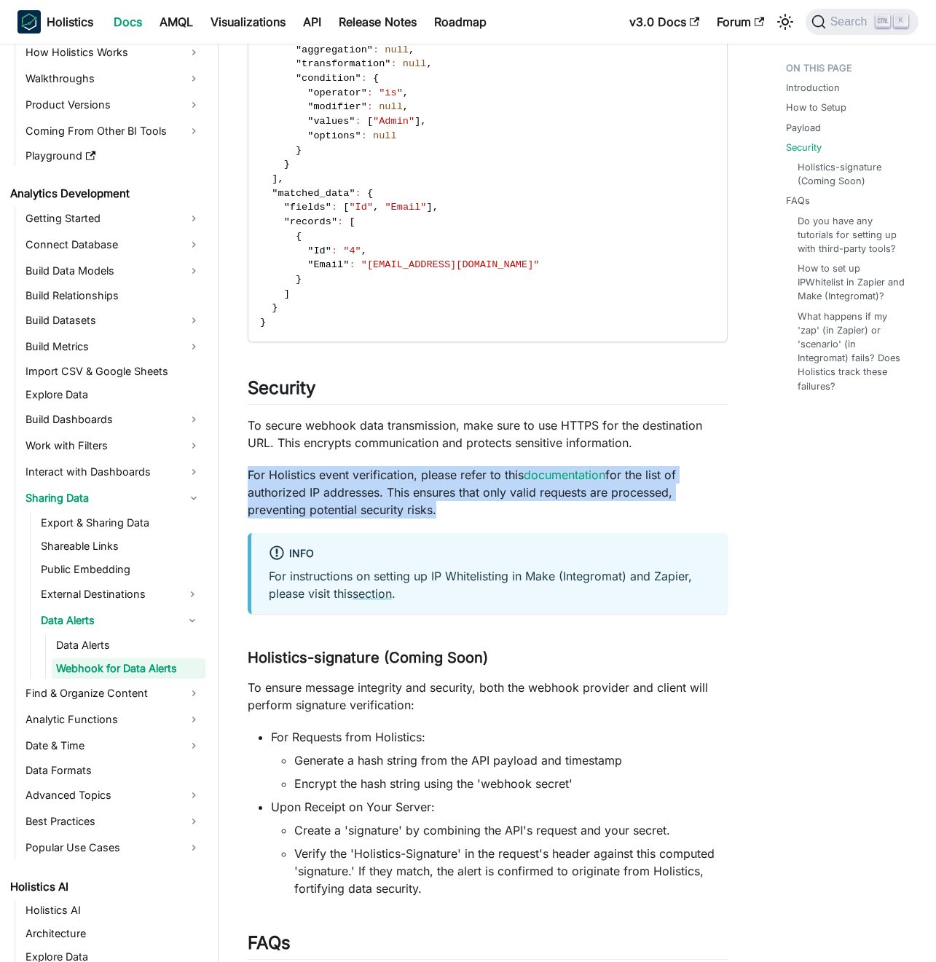
drag, startPoint x: 406, startPoint y: 491, endPoint x: 395, endPoint y: 489, distance: 11.1
click at [406, 491] on p "For Holistics event verification, please refer to this documentation for the li…" at bounding box center [488, 492] width 480 height 52
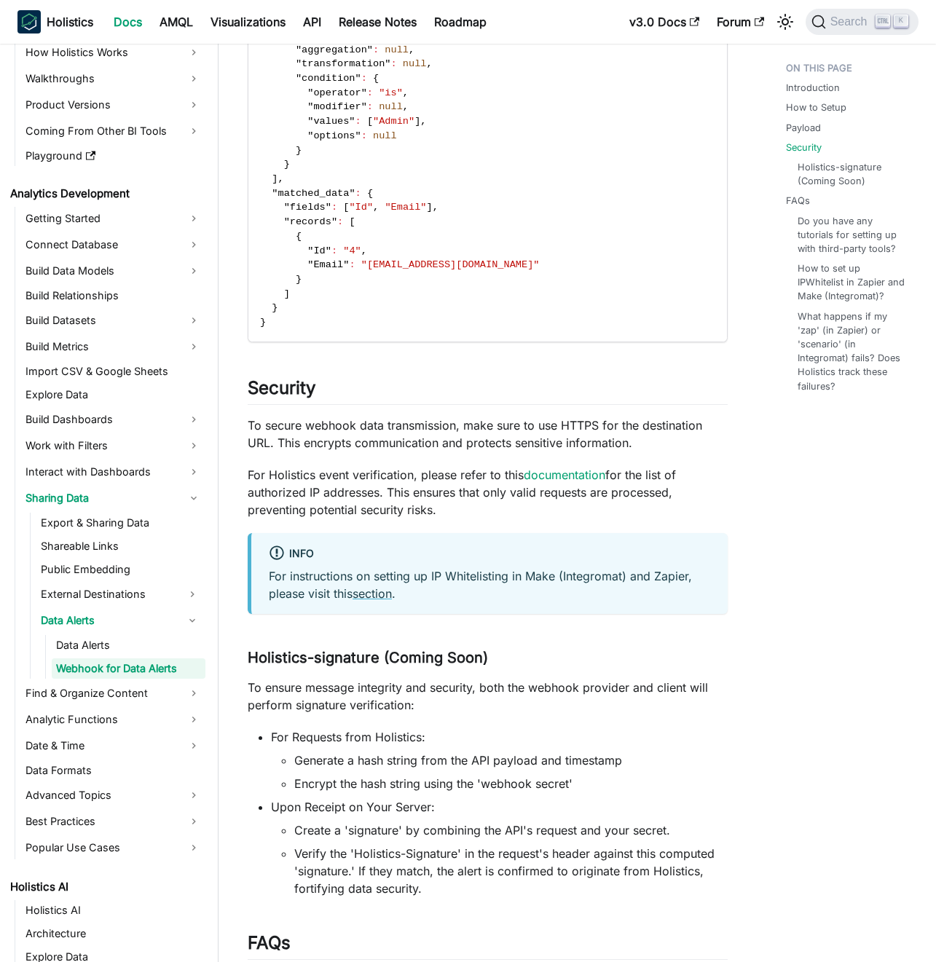
click at [386, 488] on p "For Holistics event verification, please refer to this documentation for the li…" at bounding box center [488, 492] width 480 height 52
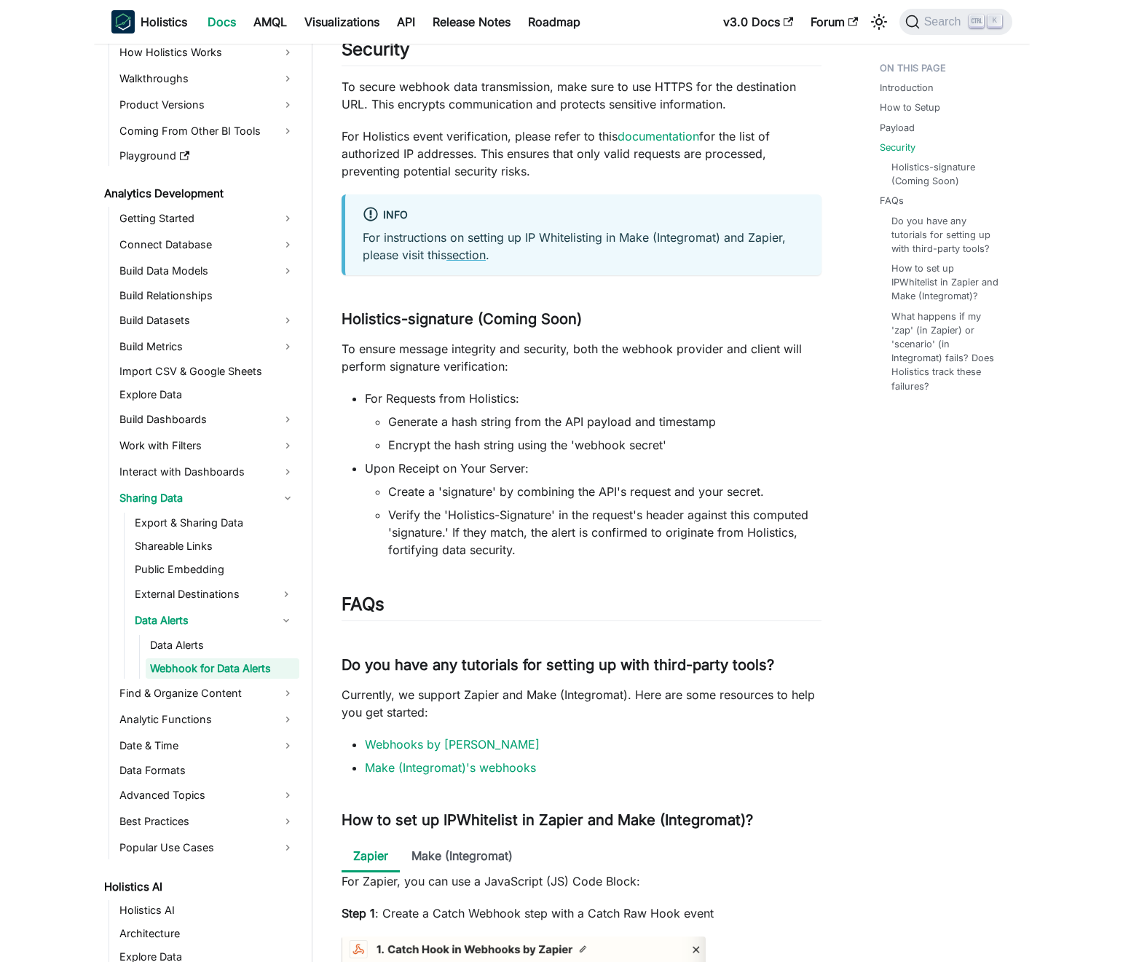
scroll to position [2010, 0]
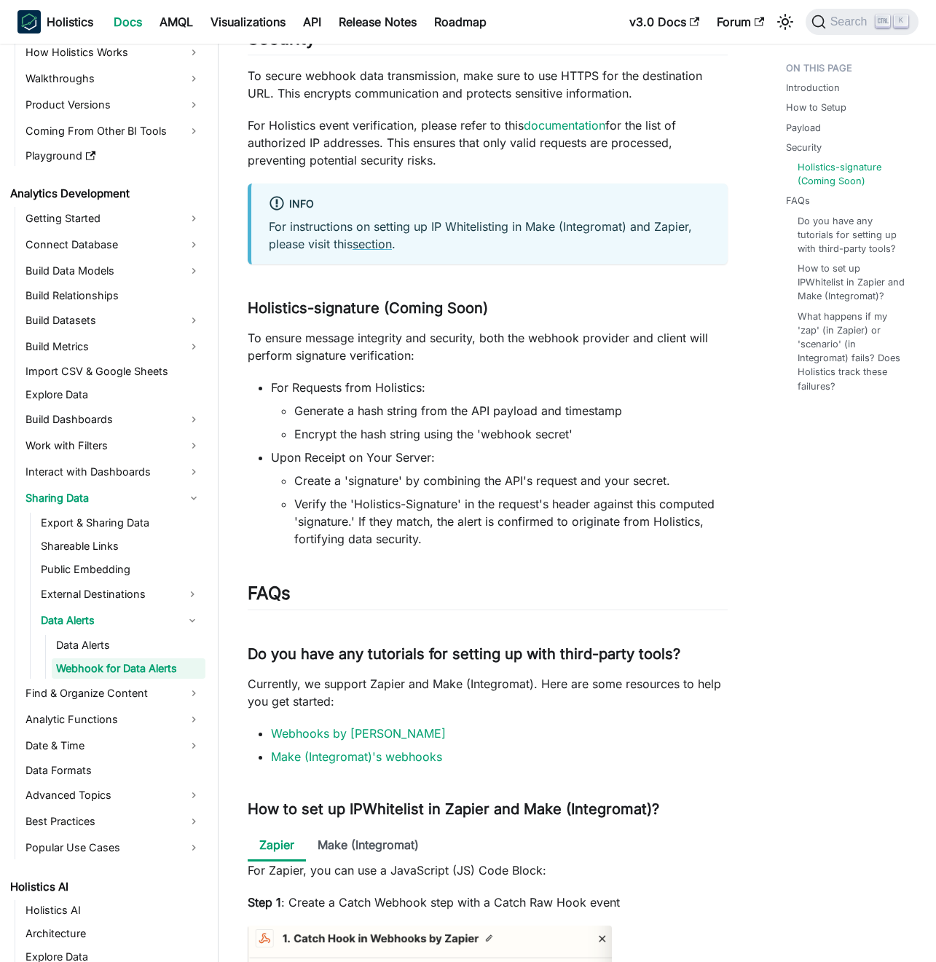
click at [400, 362] on p "To ensure message integrity and security, both the webhook provider and client …" at bounding box center [488, 346] width 480 height 35
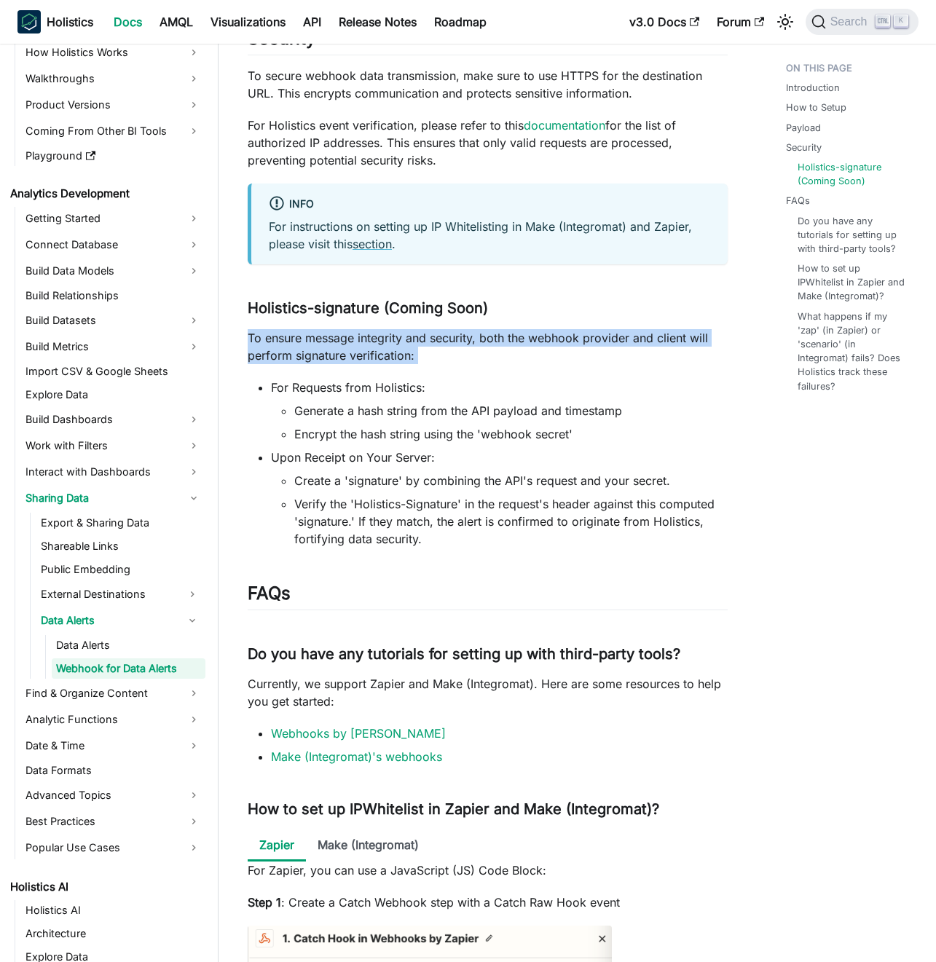
click at [400, 362] on p "To ensure message integrity and security, both the webhook provider and client …" at bounding box center [488, 346] width 480 height 35
click at [382, 358] on p "To ensure message integrity and security, both the webhook provider and client …" at bounding box center [488, 346] width 480 height 35
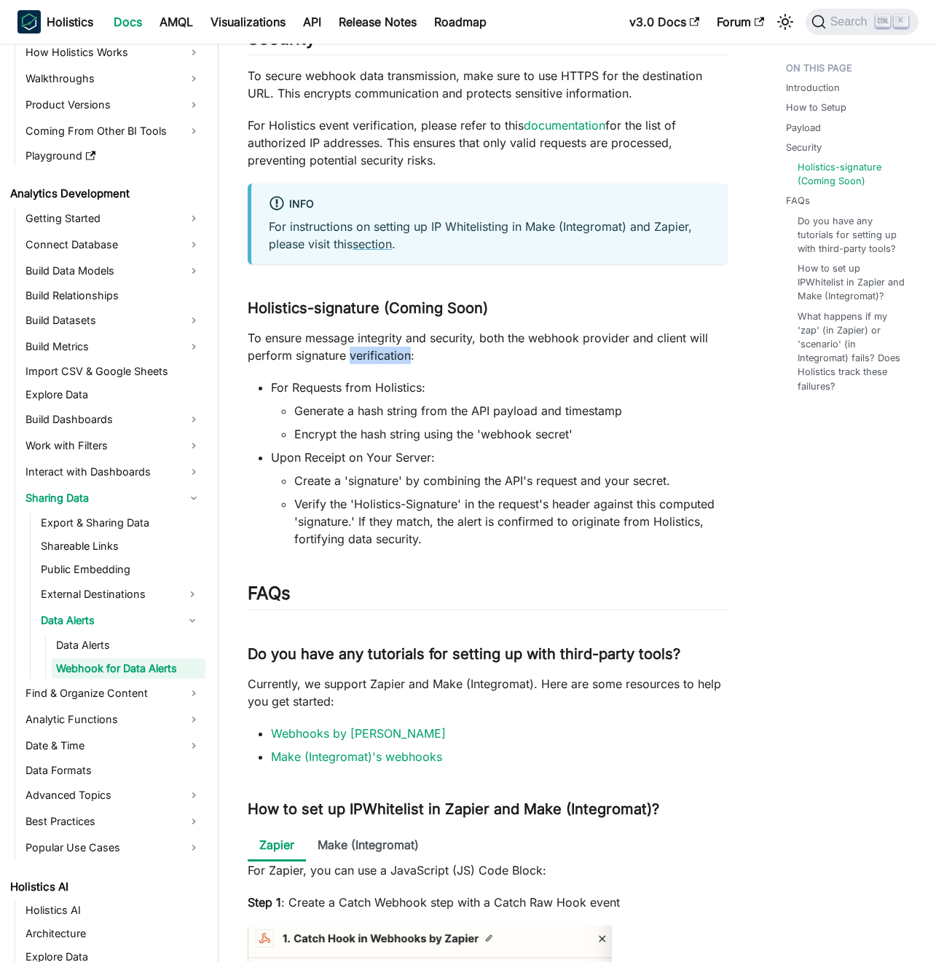
click at [382, 358] on p "To ensure message integrity and security, both the webhook provider and client …" at bounding box center [488, 346] width 480 height 35
click at [373, 355] on p "To ensure message integrity and security, both the webhook provider and client …" at bounding box center [488, 346] width 480 height 35
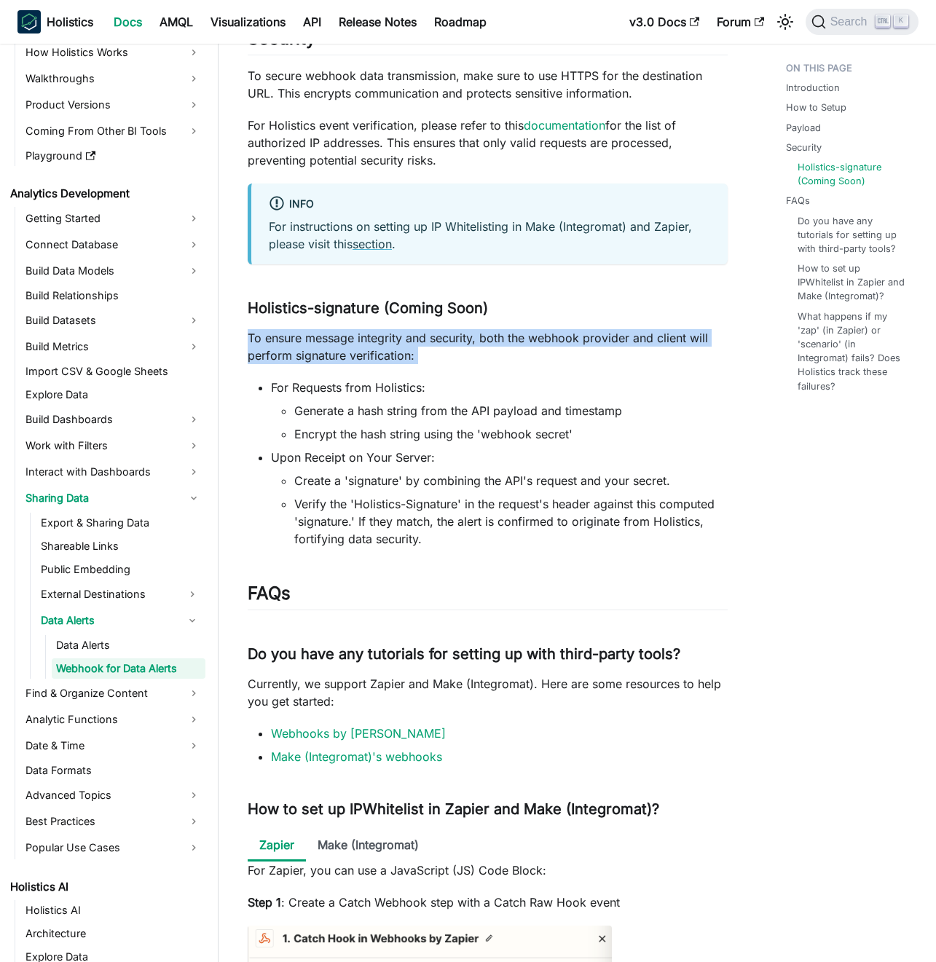
click at [373, 355] on p "To ensure message integrity and security, both the webhook provider and client …" at bounding box center [488, 346] width 480 height 35
click at [384, 355] on p "To ensure message integrity and security, both the webhook provider and client …" at bounding box center [488, 346] width 480 height 35
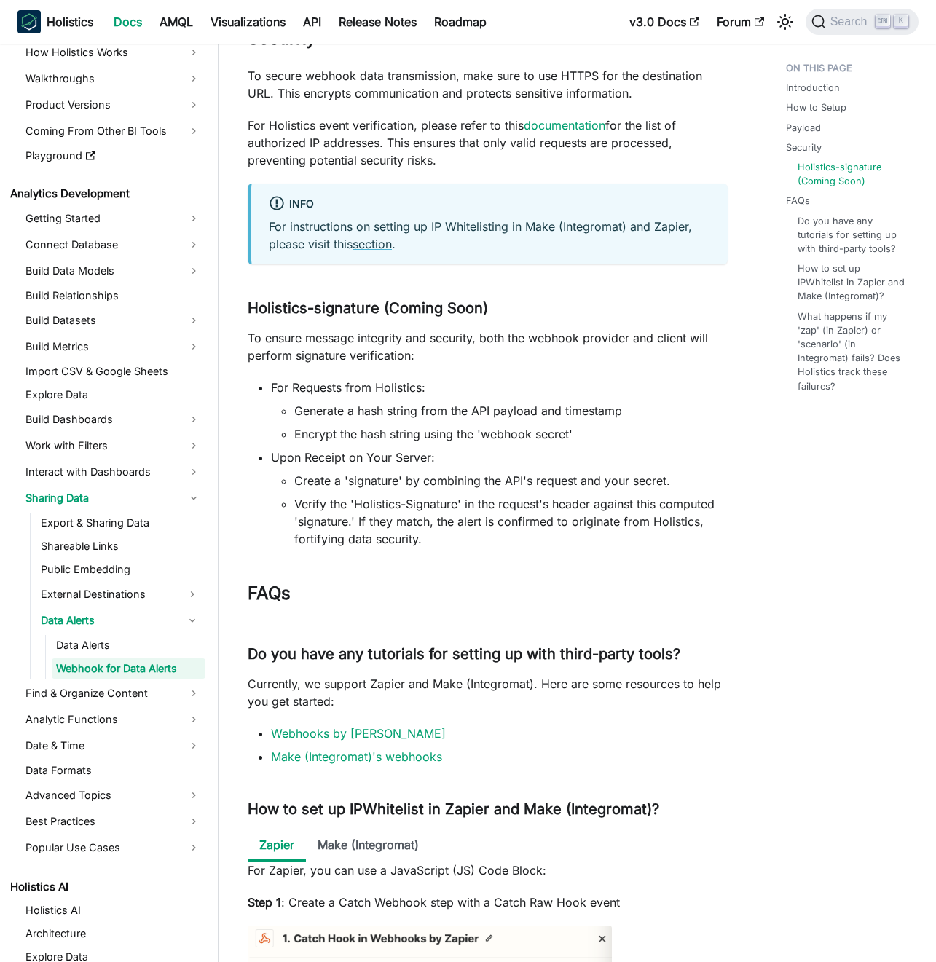
click at [502, 336] on p "To ensure message integrity and security, both the webhook provider and client …" at bounding box center [488, 346] width 480 height 35
click at [475, 336] on p "To ensure message integrity and security, both the webhook provider and client …" at bounding box center [488, 346] width 480 height 35
click at [472, 390] on li "For Requests from Holistics: Generate a hash string from the API payload and ti…" at bounding box center [499, 411] width 457 height 64
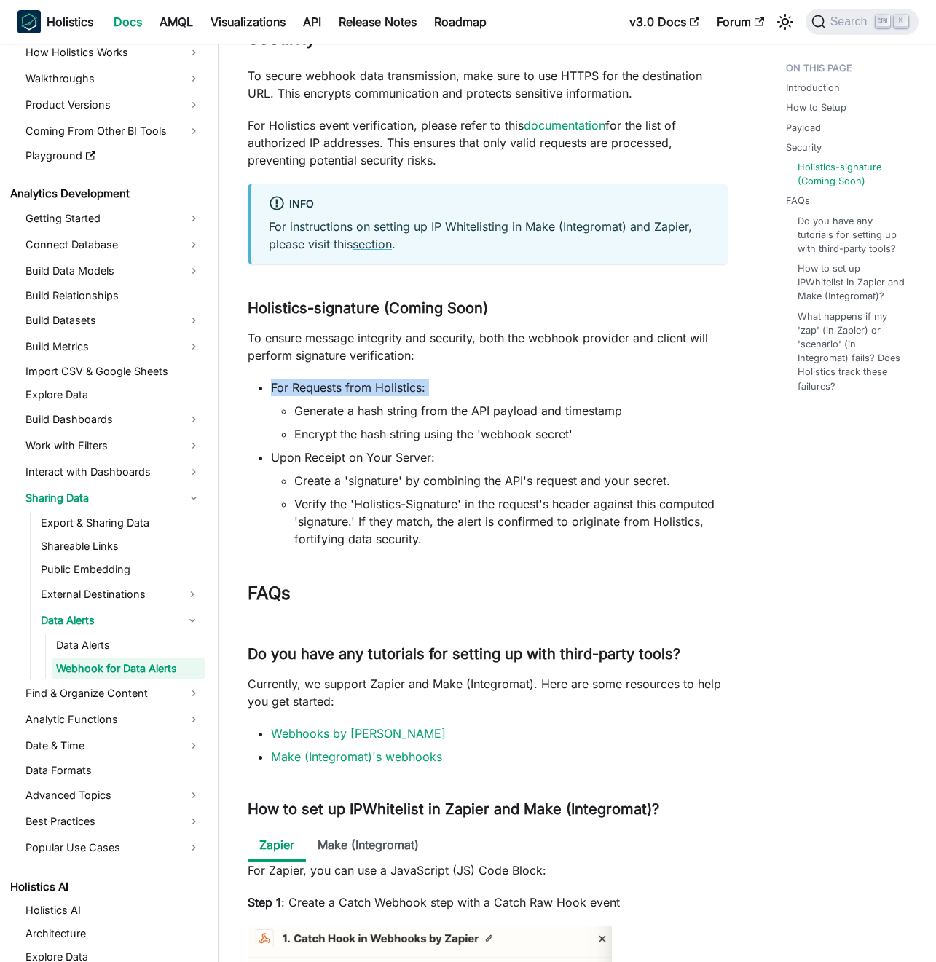
click at [483, 393] on li "For Requests from Holistics: Generate a hash string from the API payload and ti…" at bounding box center [499, 411] width 457 height 64
click at [496, 408] on li "Generate a hash string from the API payload and timestamp" at bounding box center [510, 410] width 433 height 17
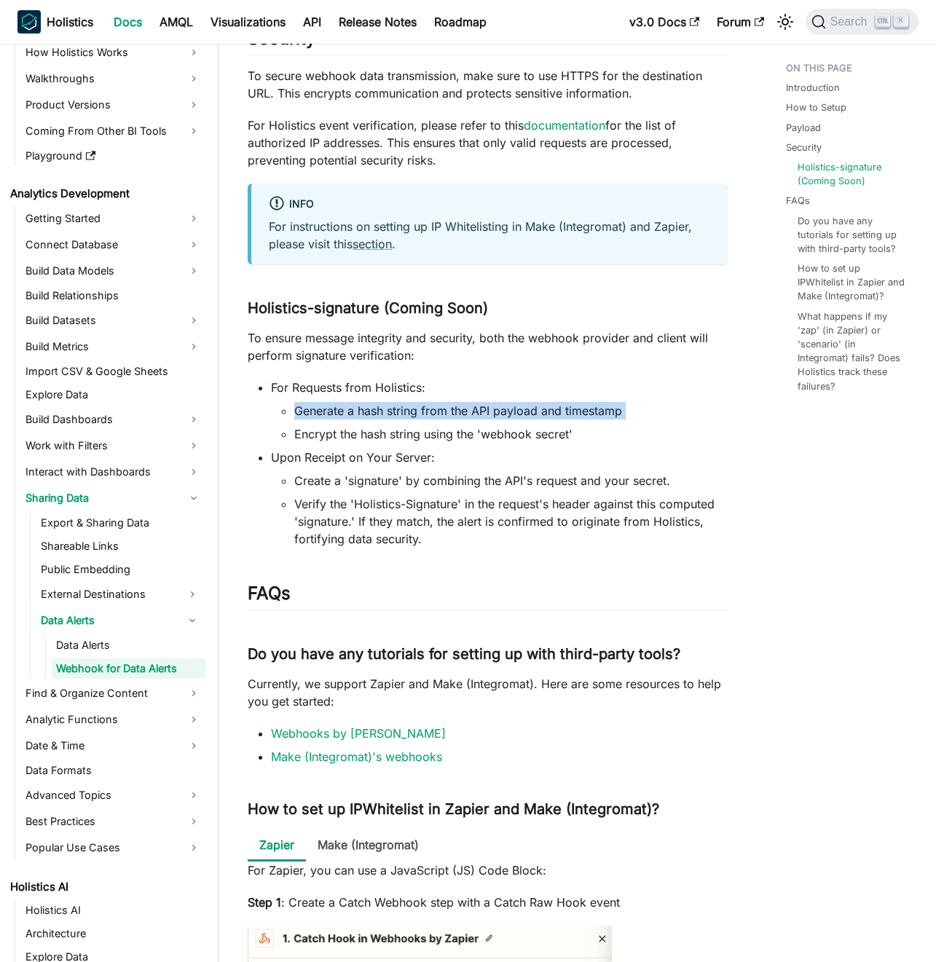
click at [496, 408] on li "Generate a hash string from the API payload and timestamp" at bounding box center [510, 410] width 433 height 17
click at [480, 407] on li "Generate a hash string from the API payload and timestamp" at bounding box center [510, 410] width 433 height 17
click at [487, 408] on li "Generate a hash string from the API payload and timestamp" at bounding box center [510, 410] width 433 height 17
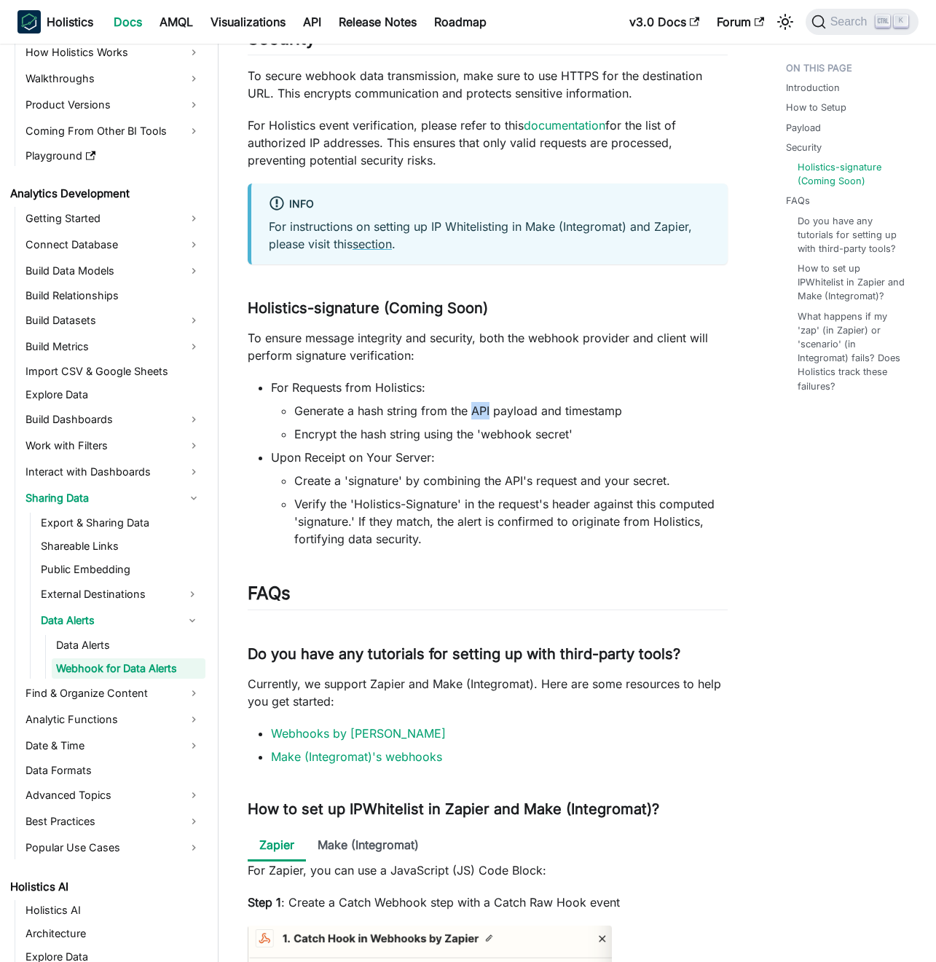
click at [487, 408] on li "Generate a hash string from the API payload and timestamp" at bounding box center [510, 410] width 433 height 17
click at [502, 409] on li "Generate a hash string from the API payload and timestamp" at bounding box center [510, 410] width 433 height 17
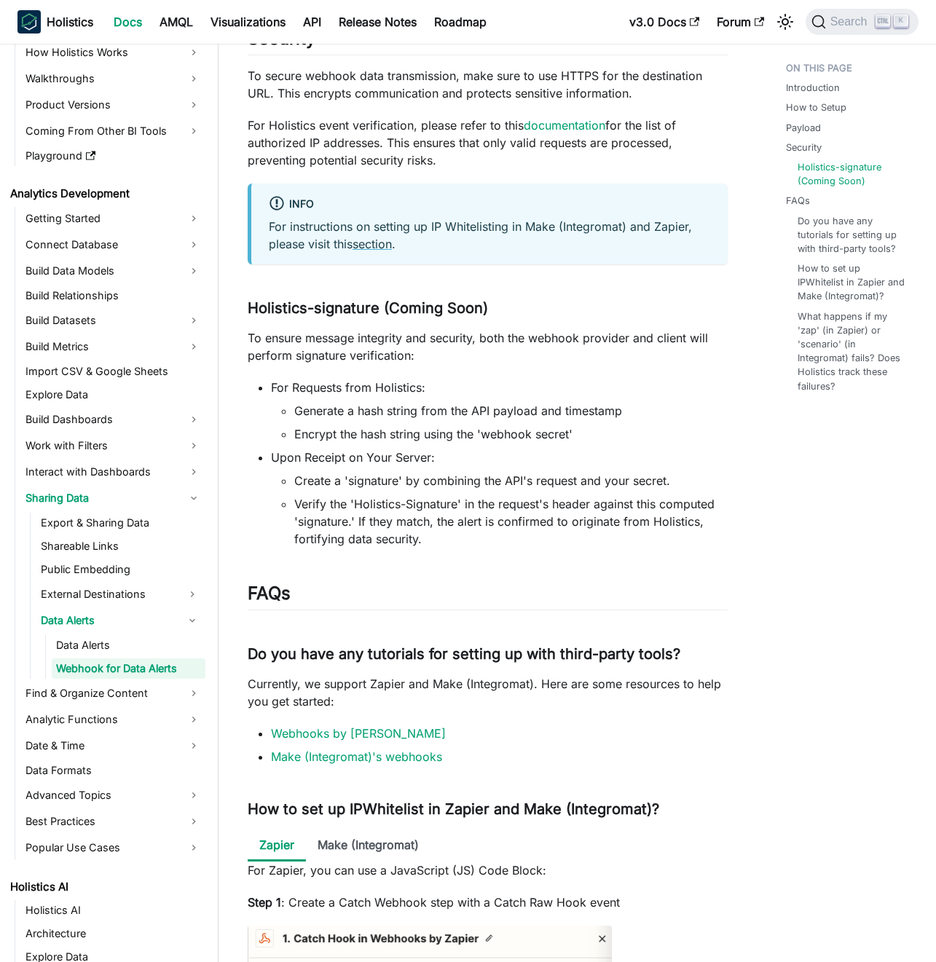
click at [513, 411] on li "Generate a hash string from the API payload and timestamp" at bounding box center [510, 410] width 433 height 17
click at [419, 355] on p "To ensure message integrity and security, both the webhook provider and client …" at bounding box center [488, 346] width 481 height 35
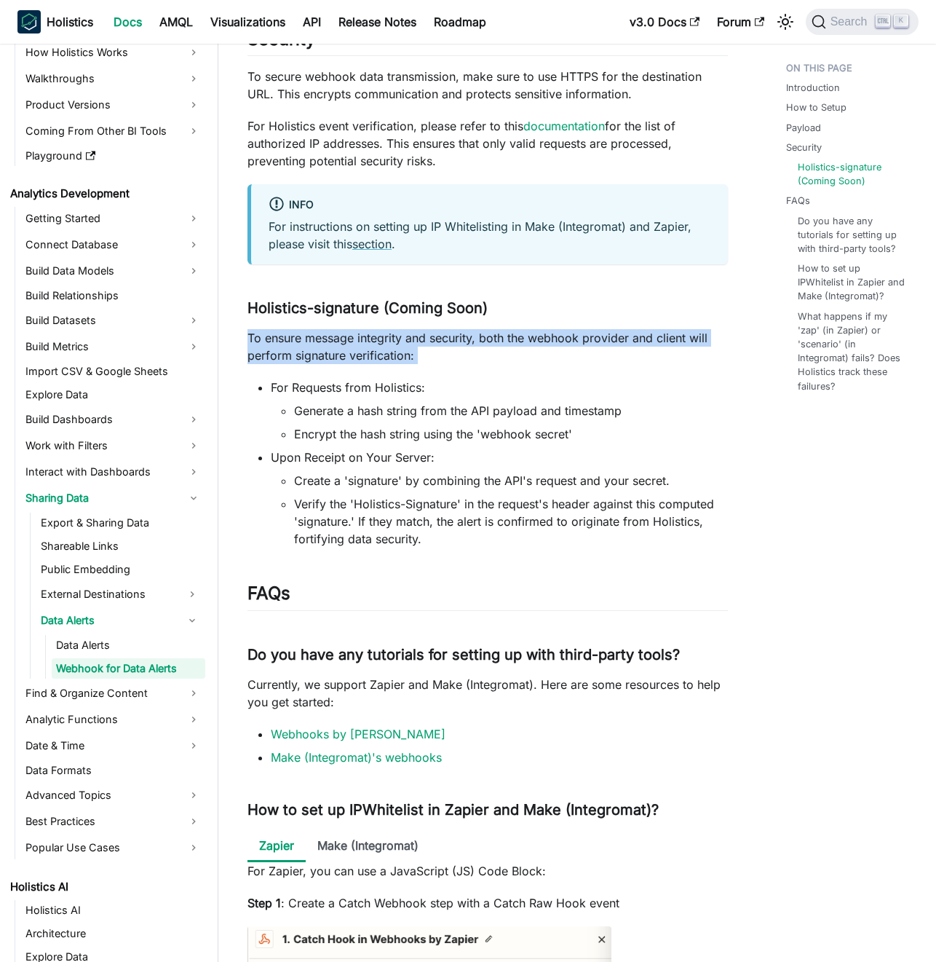
click at [419, 355] on p "To ensure message integrity and security, both the webhook provider and client …" at bounding box center [488, 346] width 481 height 35
